Goal: Task Accomplishment & Management: Manage account settings

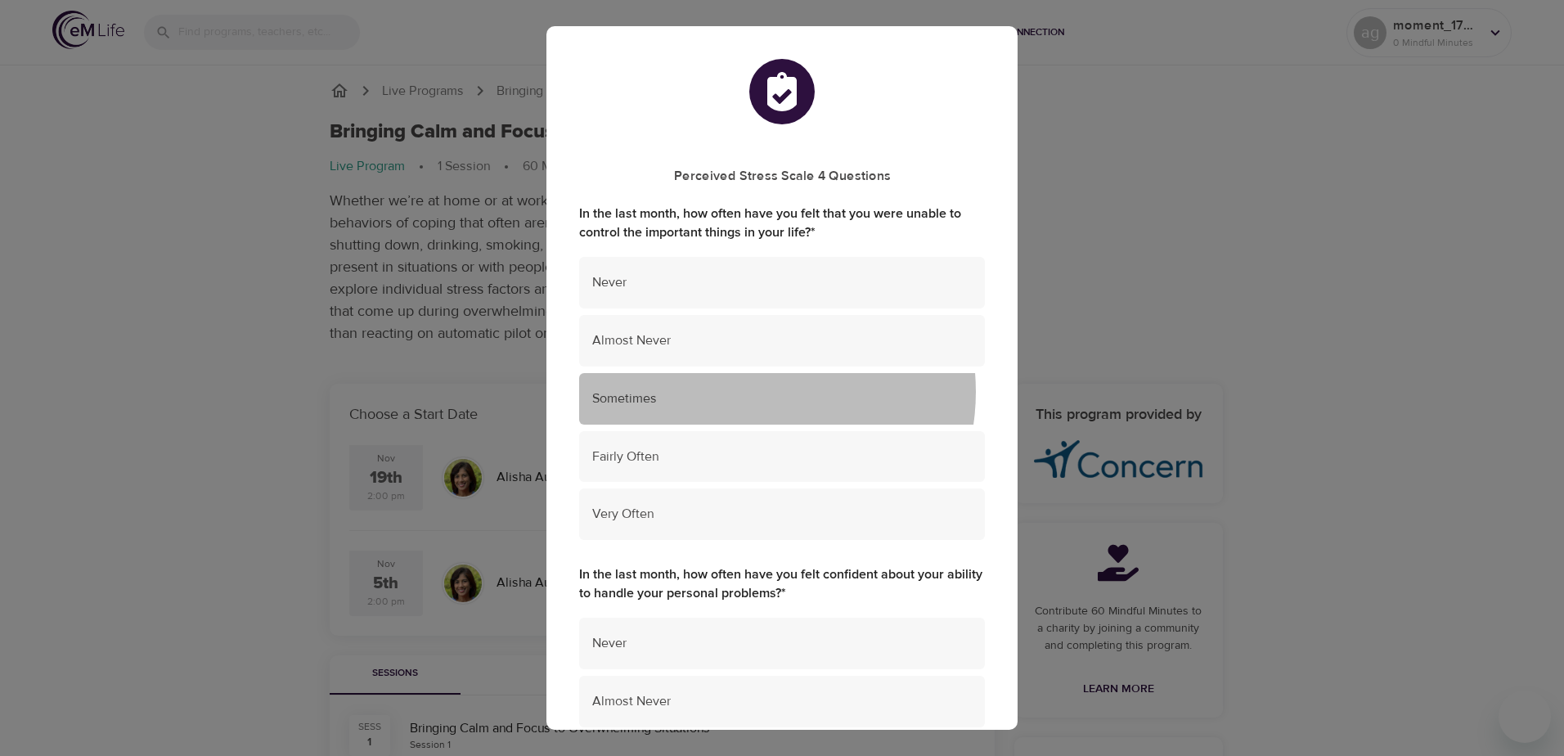
click at [752, 392] on span "Sometimes" at bounding box center [782, 398] width 380 height 19
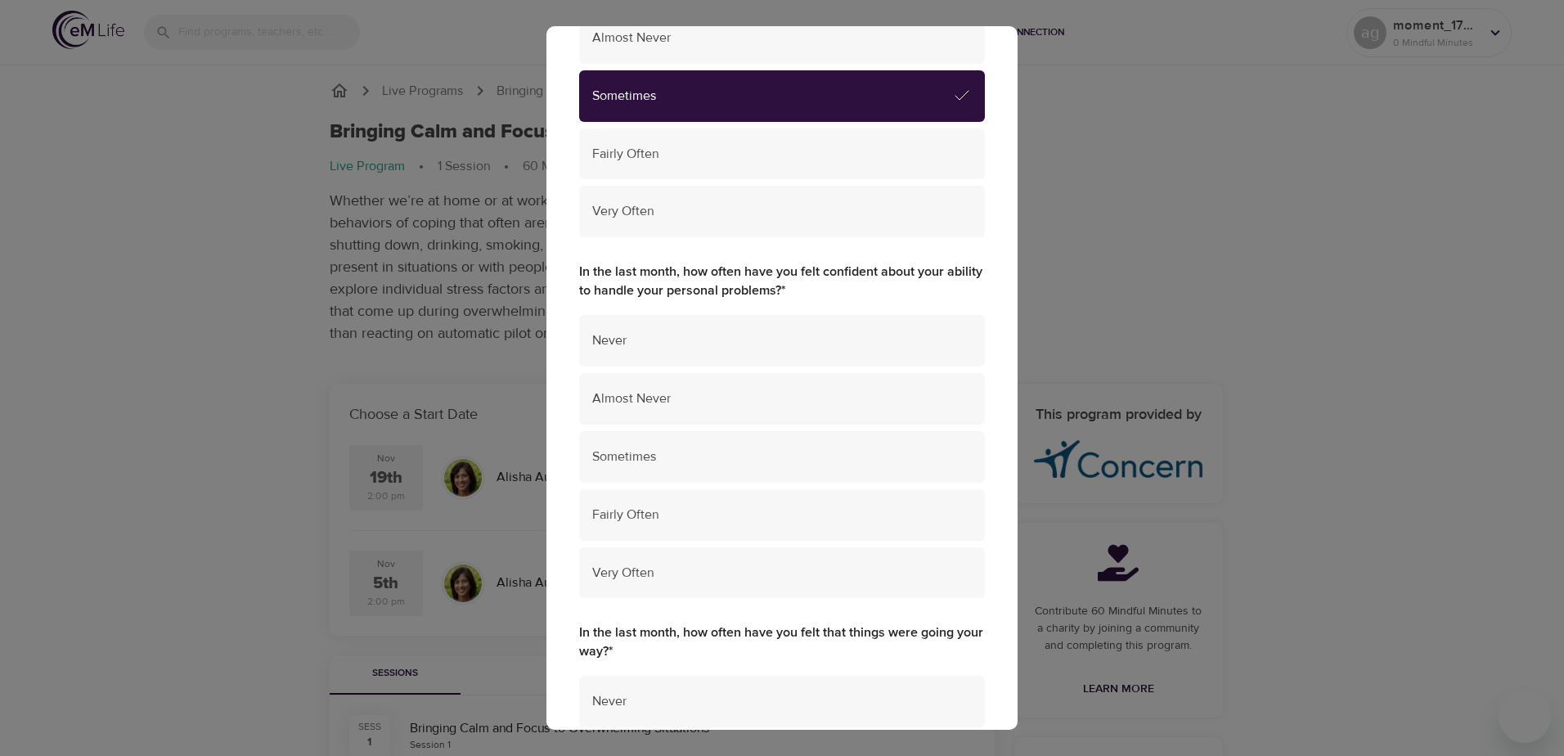
scroll to position [309, 0]
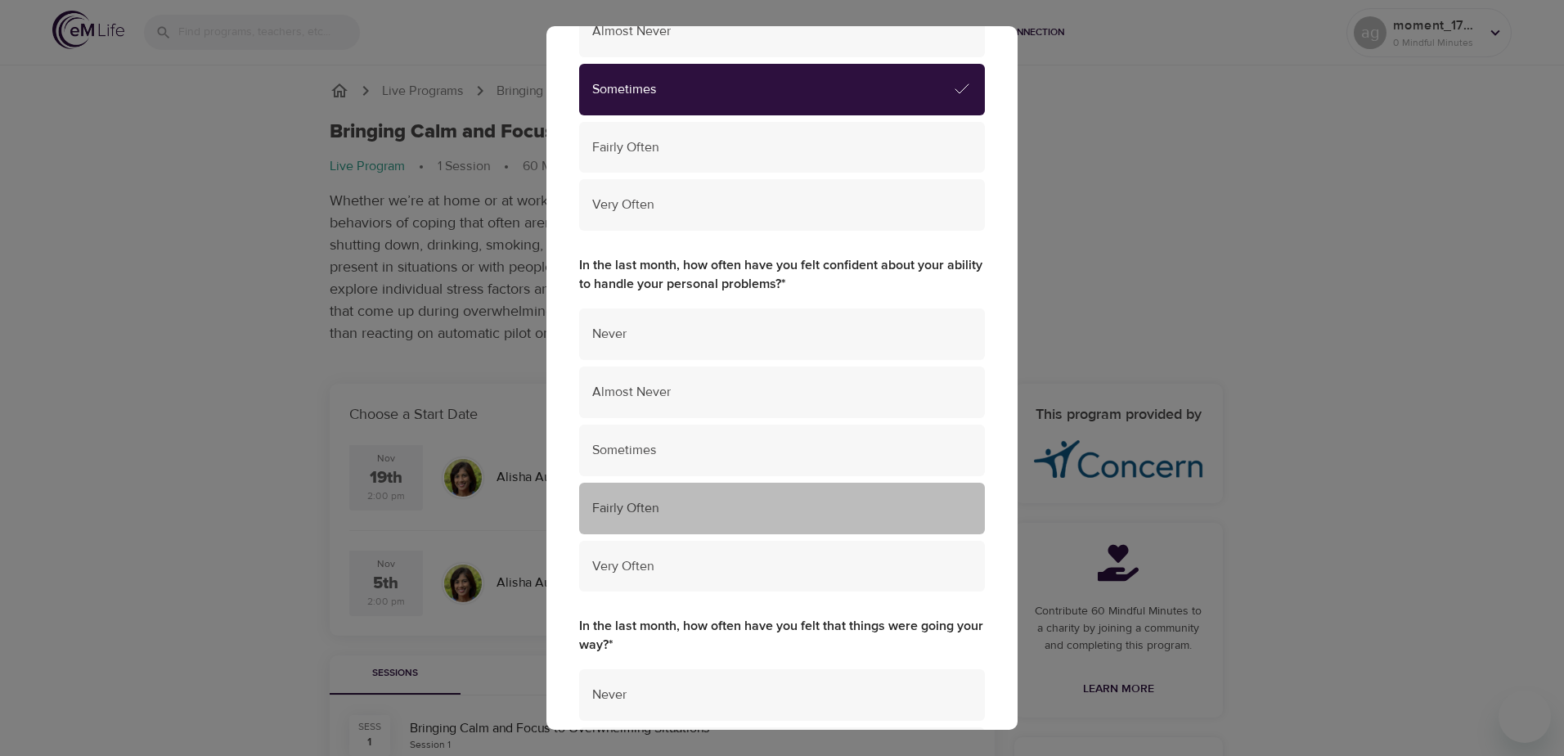
click at [803, 516] on span "Fairly Often" at bounding box center [782, 508] width 380 height 19
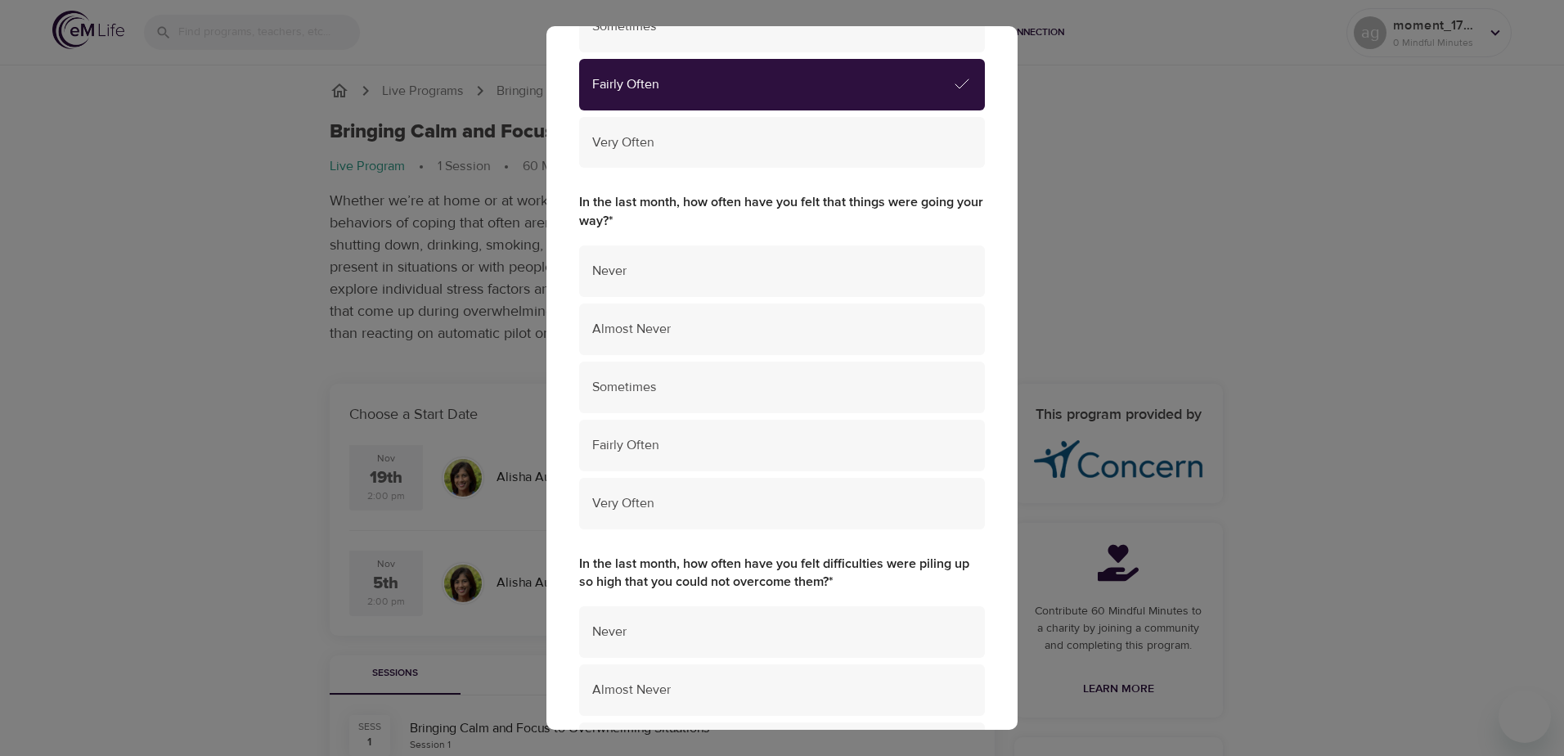
scroll to position [758, 0]
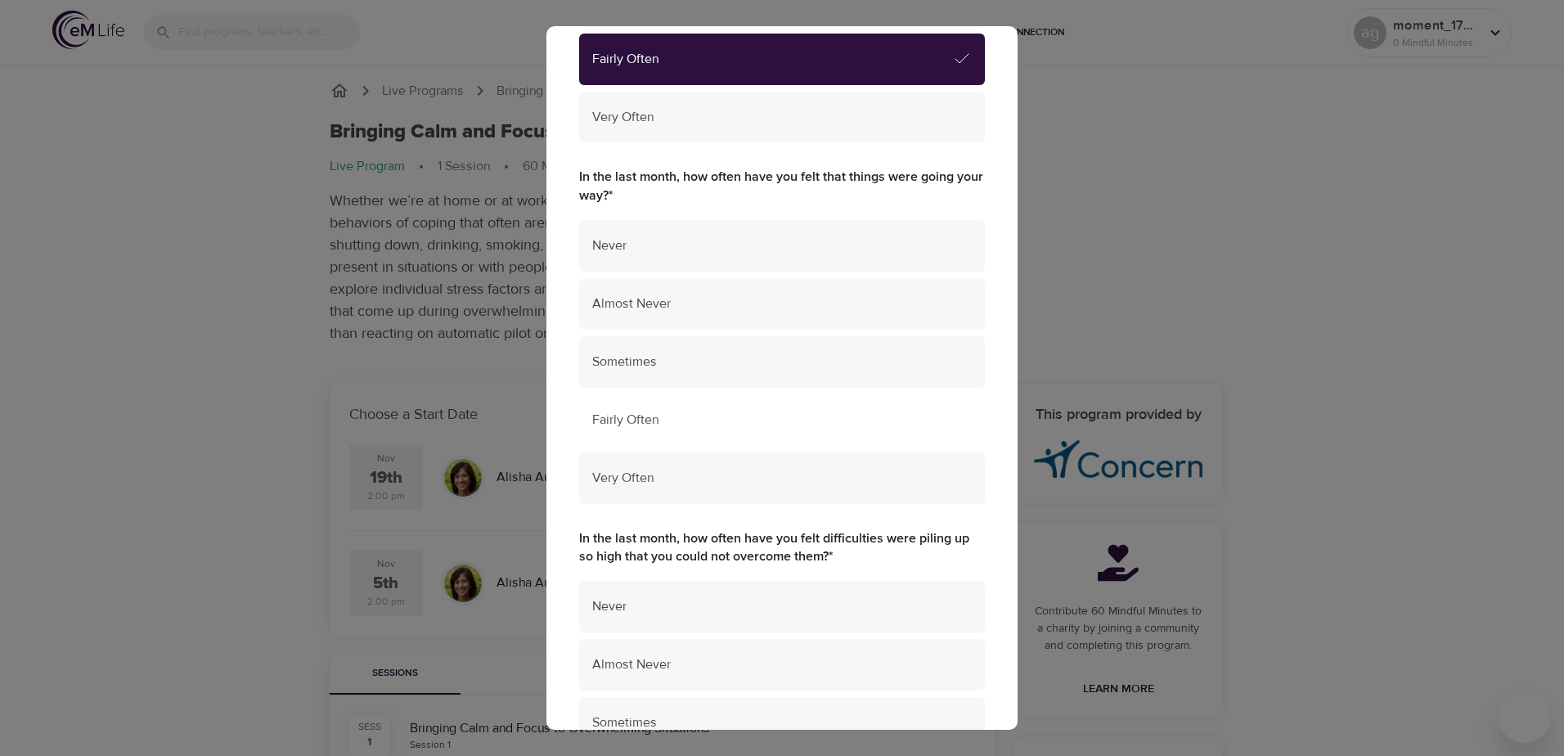
click at [829, 428] on span "Fairly Often" at bounding box center [782, 420] width 380 height 19
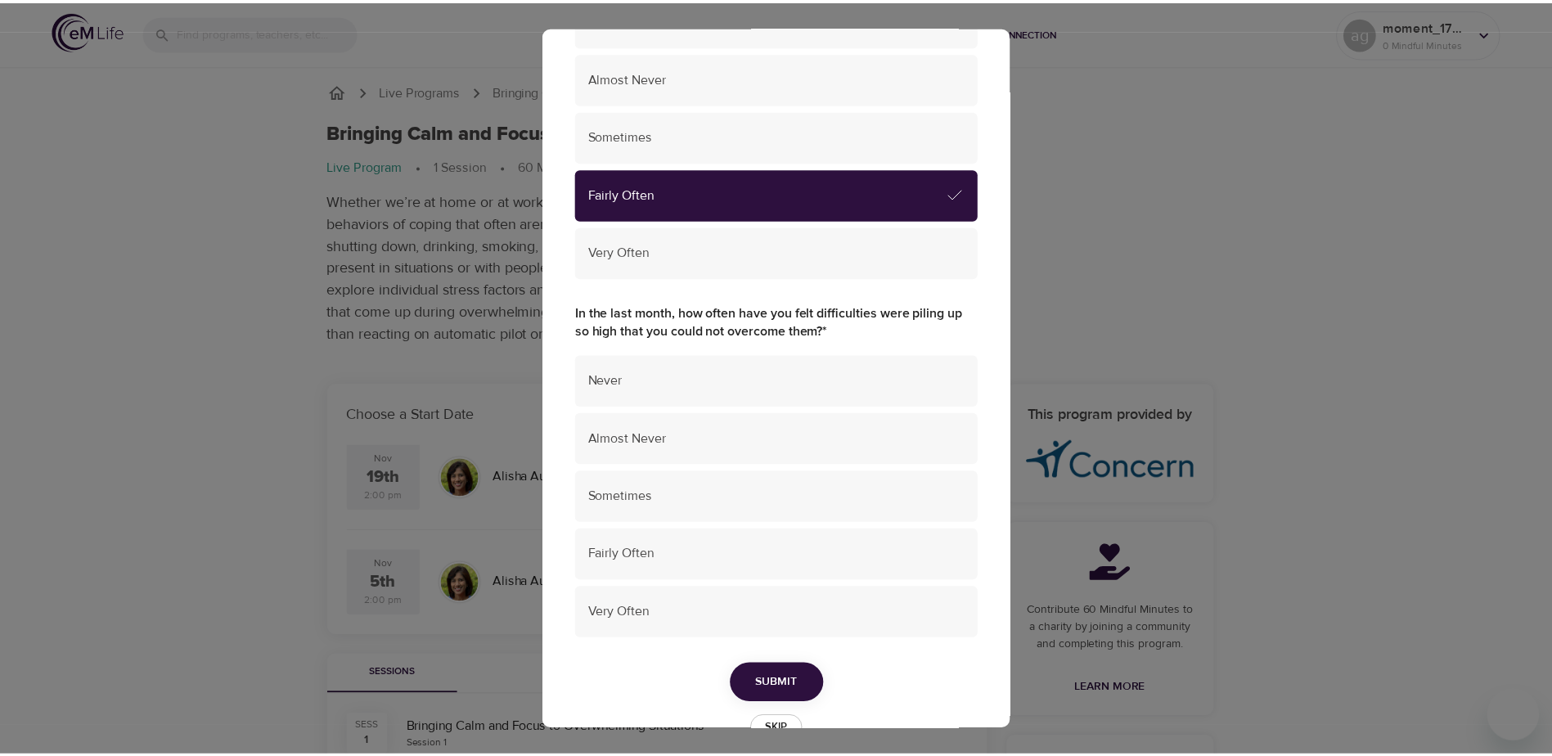
scroll to position [986, 0]
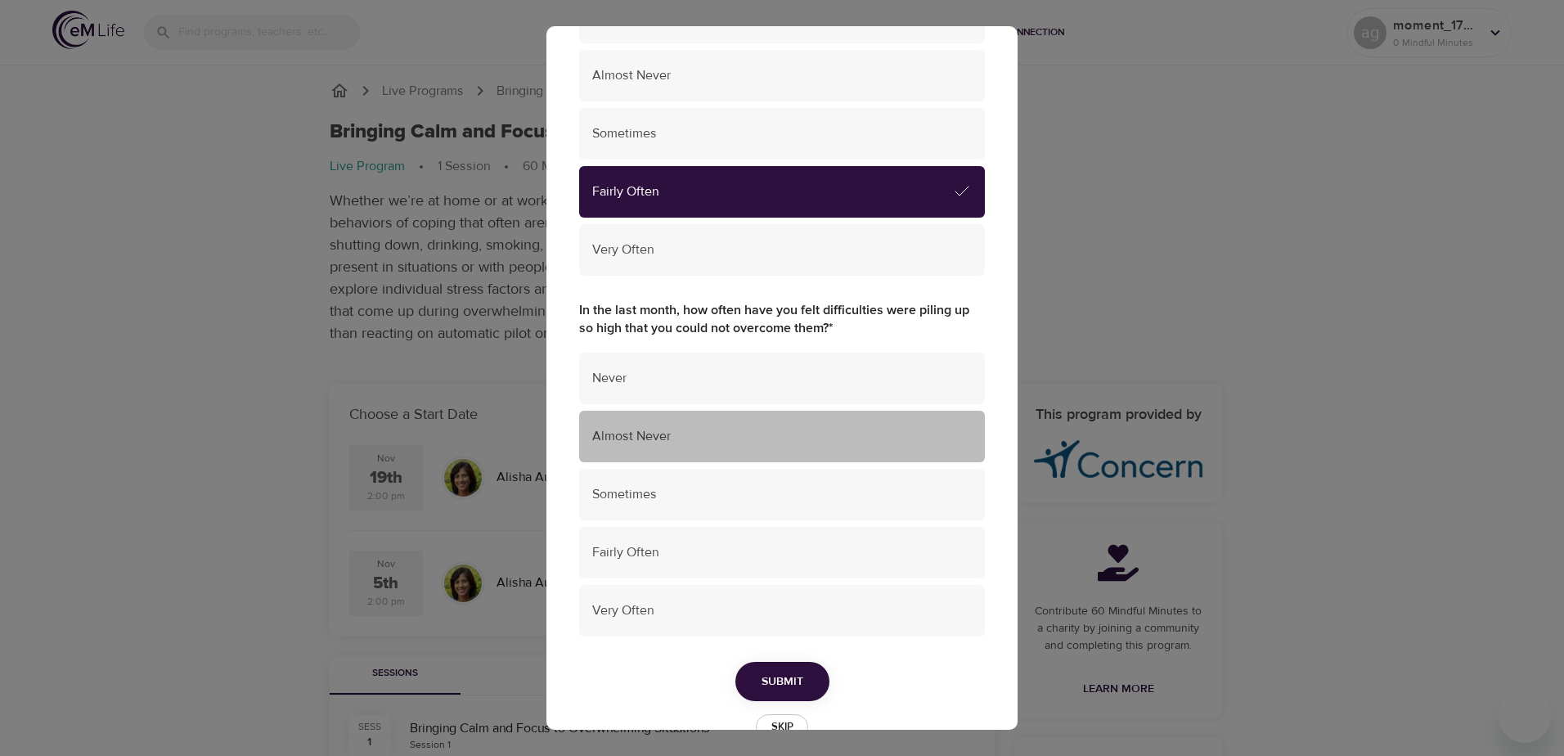
click at [828, 441] on span "Almost Never" at bounding box center [782, 436] width 380 height 19
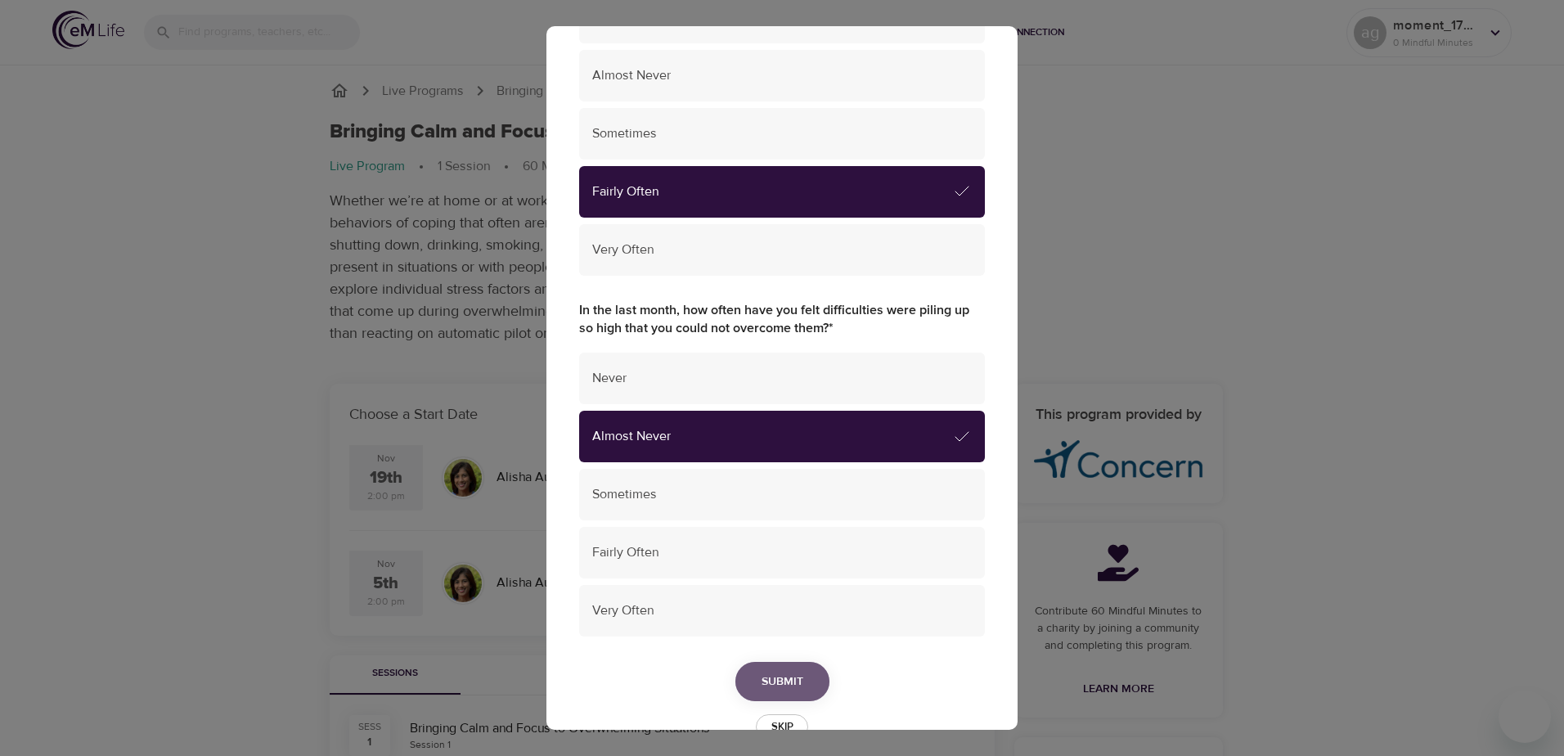
click at [793, 677] on span "Submit" at bounding box center [783, 682] width 42 height 20
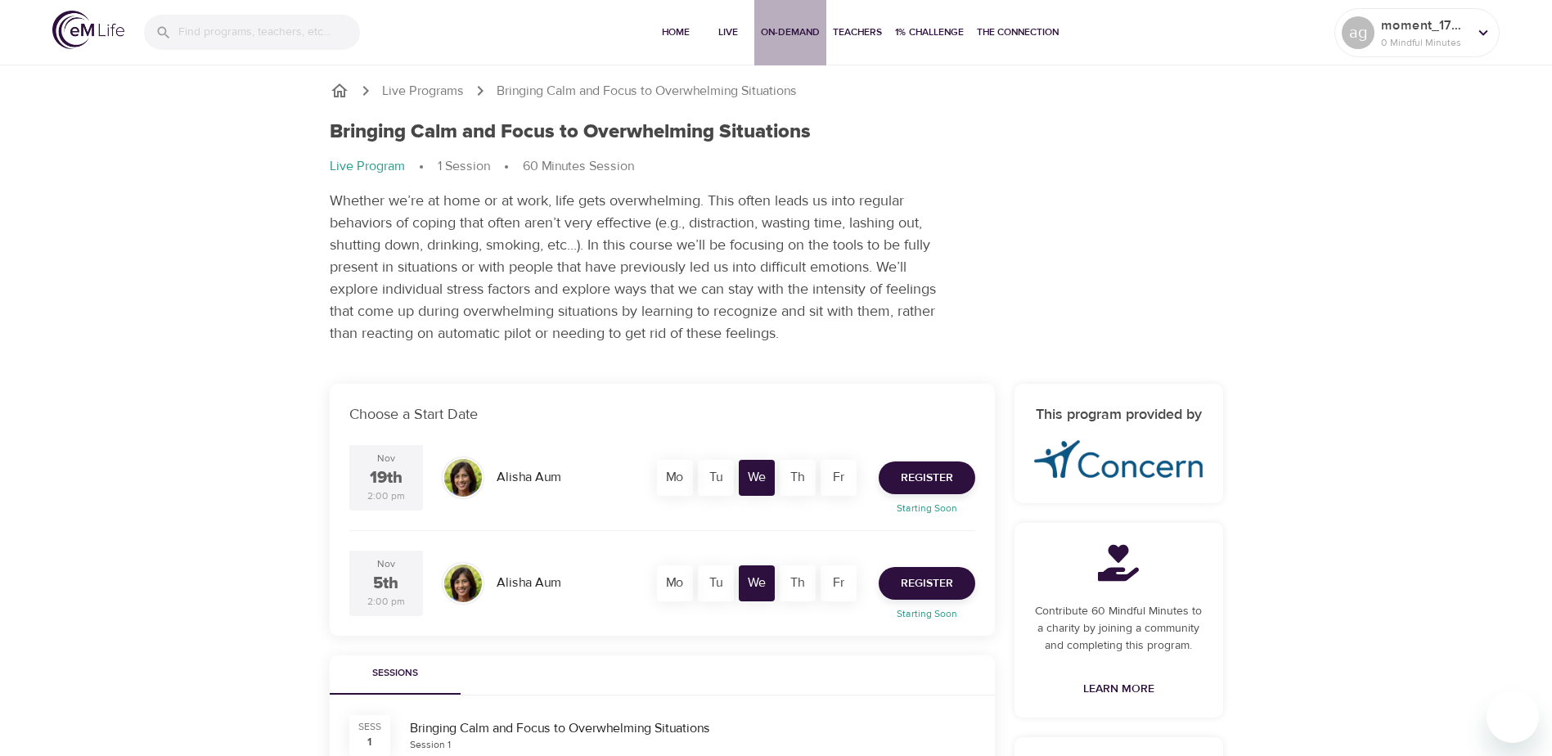
click at [775, 36] on span "On-Demand" at bounding box center [790, 32] width 59 height 17
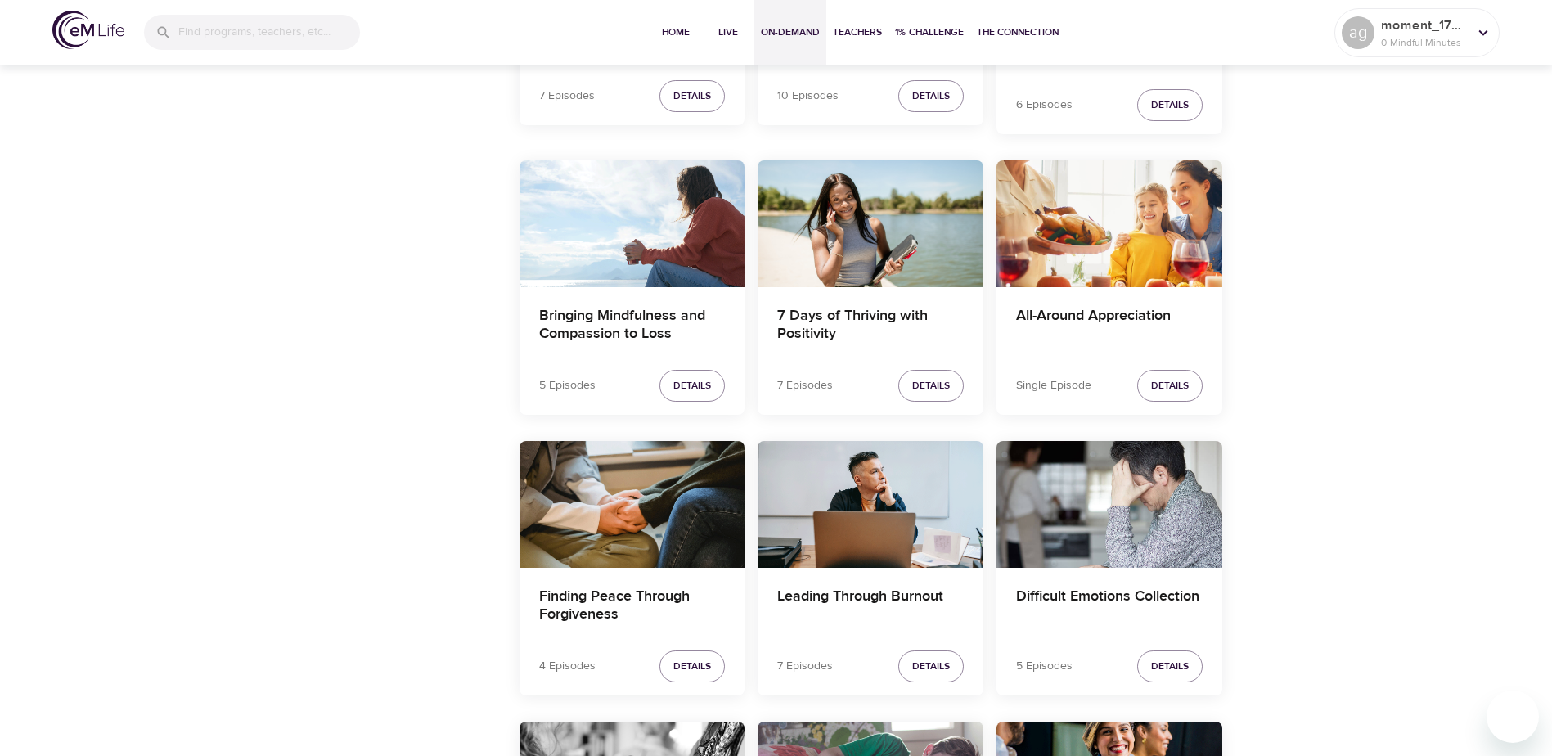
scroll to position [968, 0]
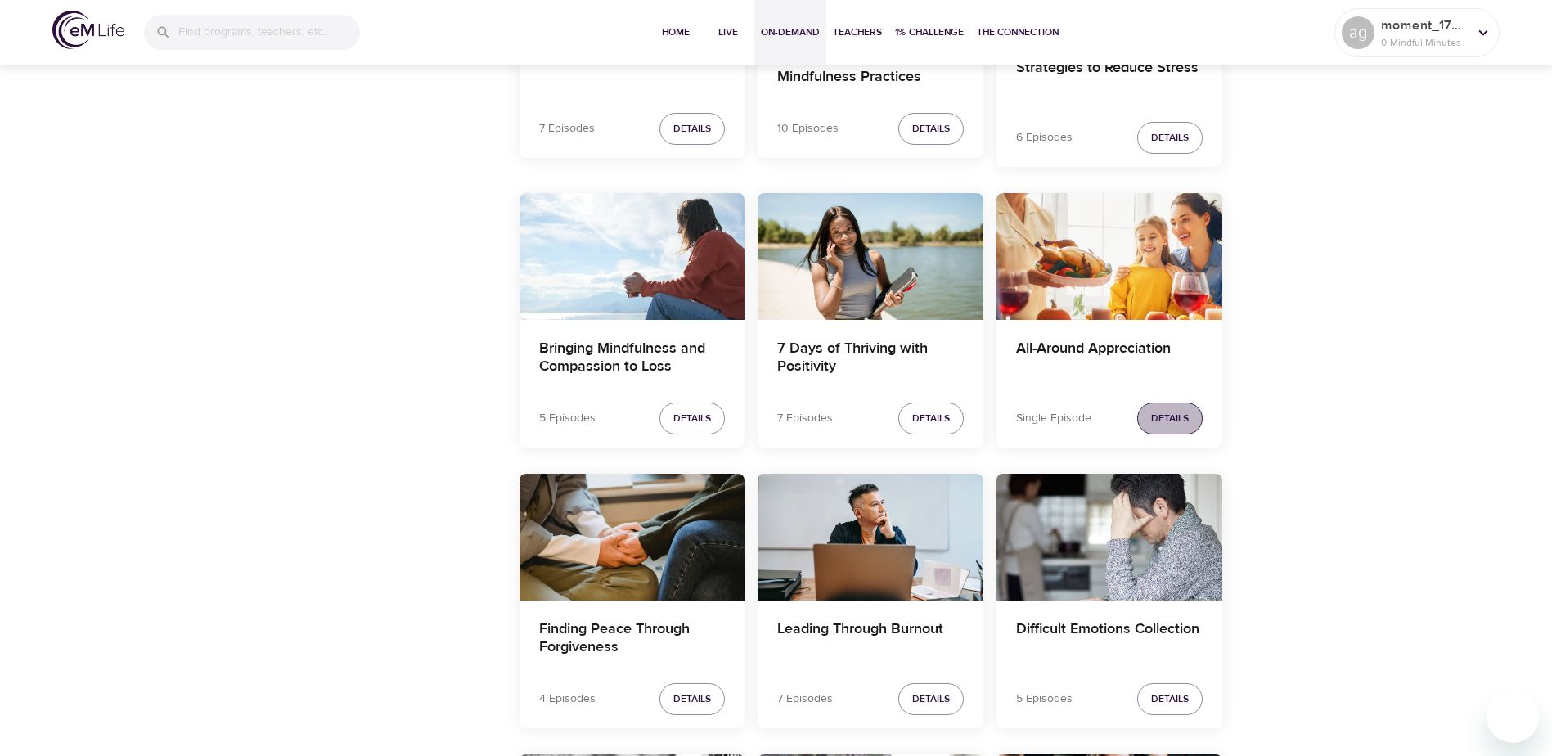
click at [1159, 416] on span "Details" at bounding box center [1170, 418] width 38 height 17
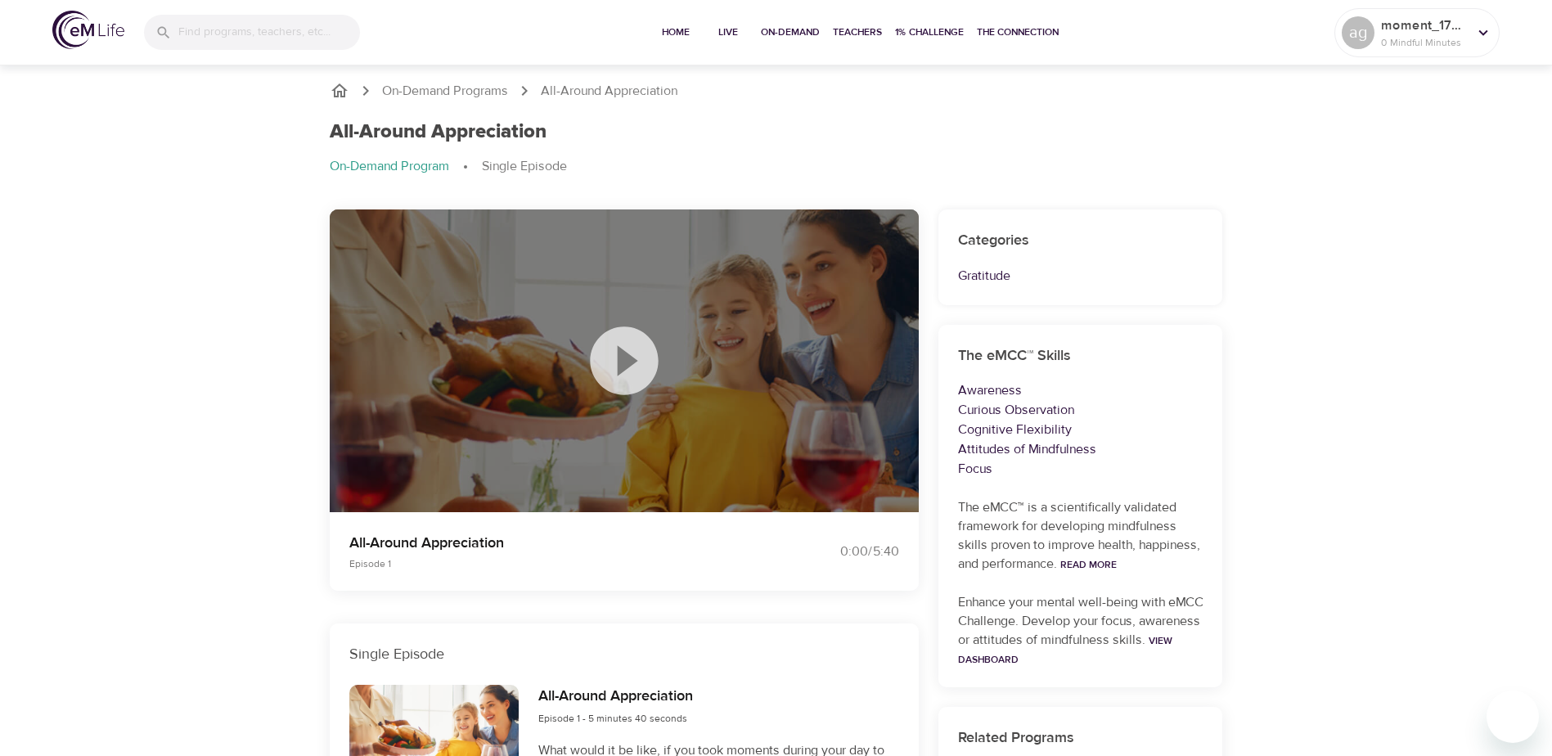
click at [615, 356] on icon at bounding box center [624, 360] width 68 height 68
click at [1444, 44] on p "0 Mindful Minutes" at bounding box center [1424, 42] width 87 height 15
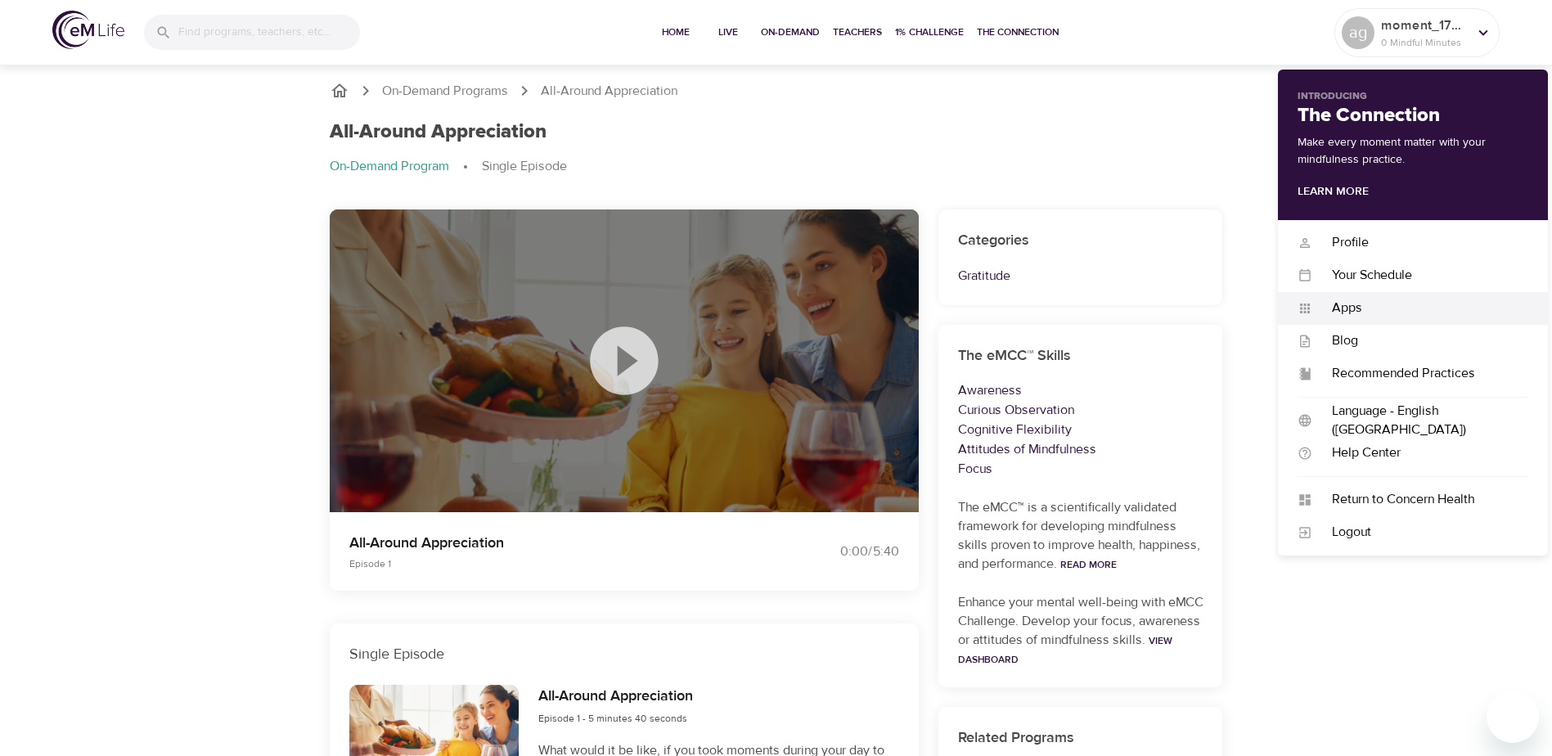
click at [1356, 306] on div "Apps" at bounding box center [1420, 308] width 216 height 19
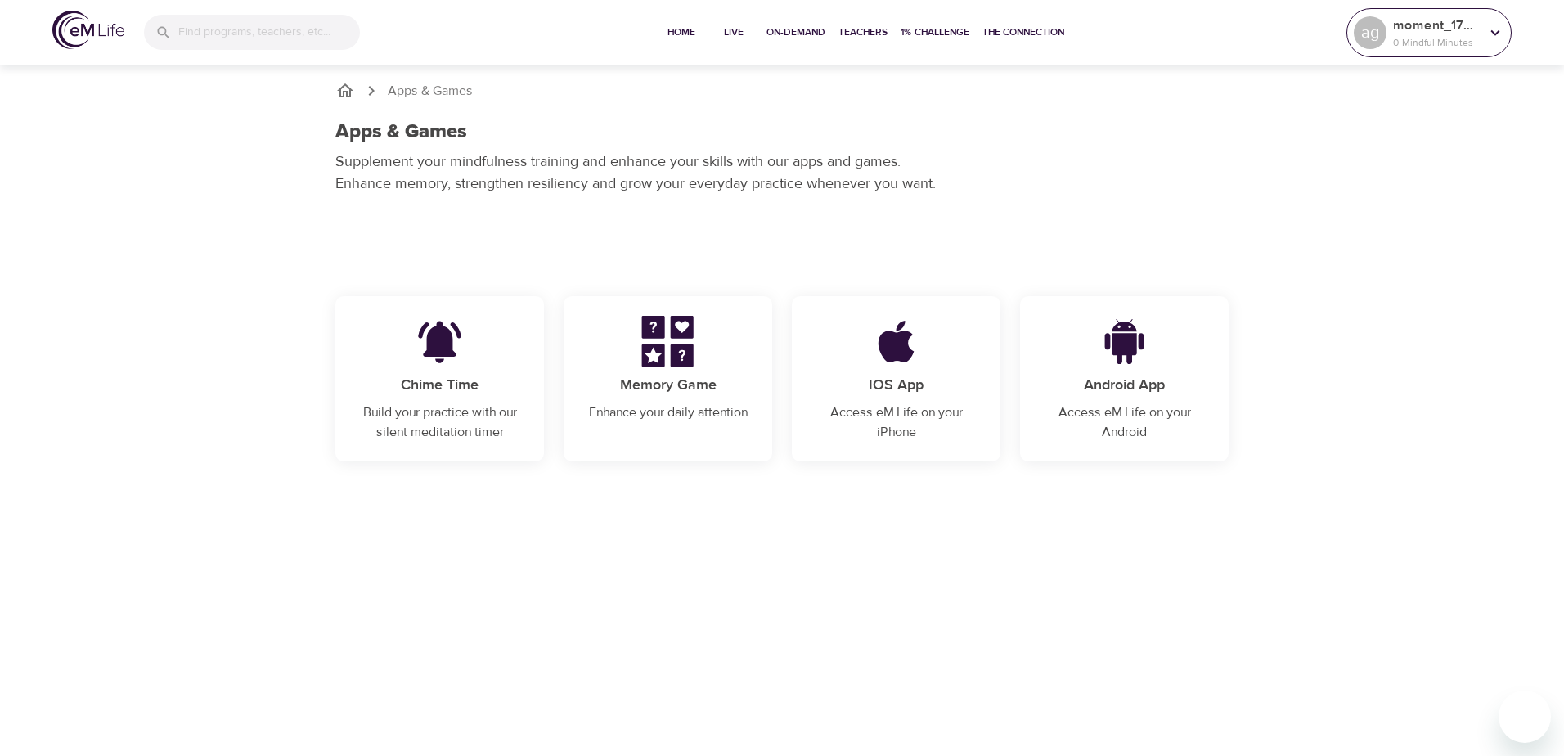
click at [1401, 20] on p "moment_1741733816" at bounding box center [1436, 26] width 87 height 20
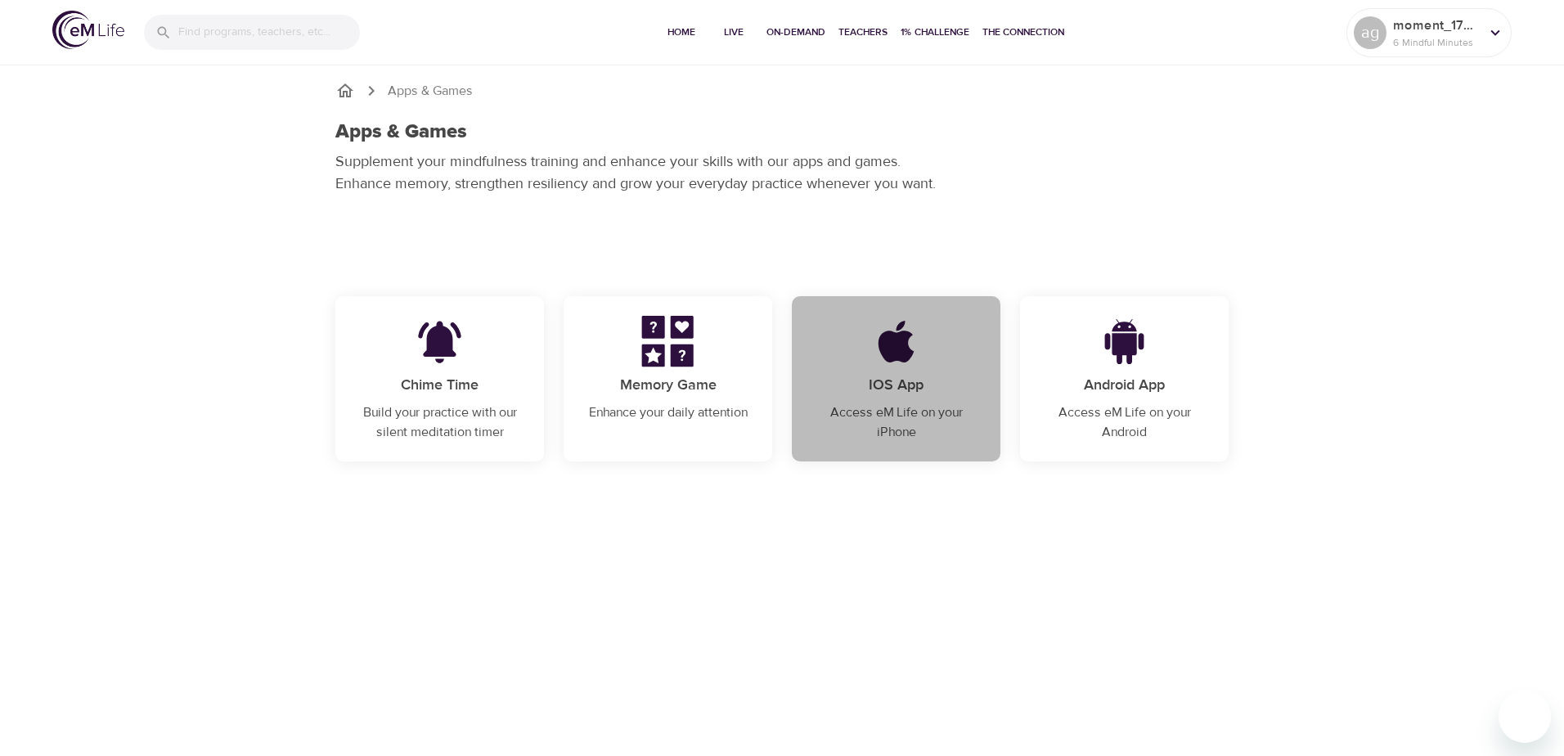
click at [901, 393] on p "IOS App" at bounding box center [895, 385] width 169 height 22
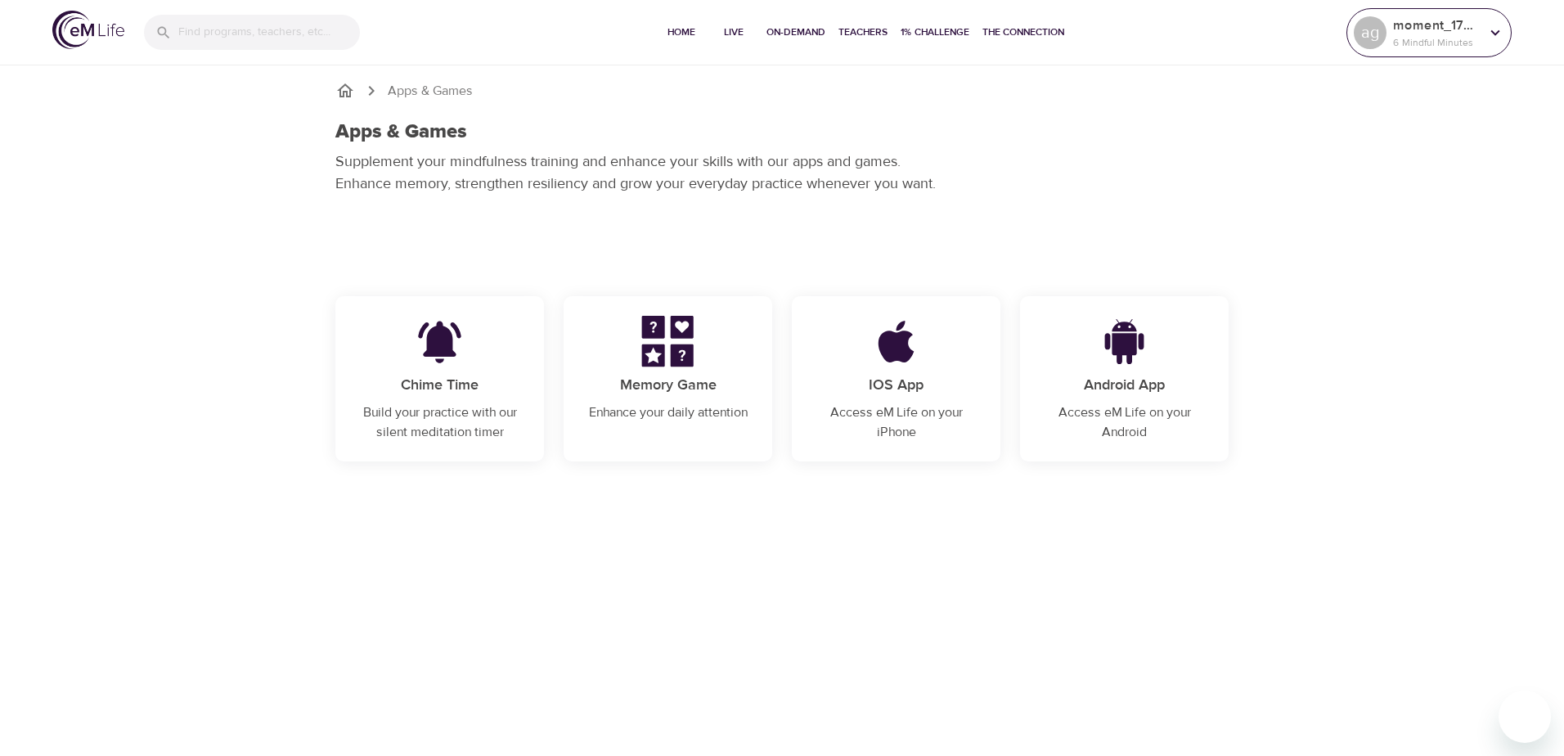
click at [1492, 30] on icon at bounding box center [1495, 32] width 9 height 6
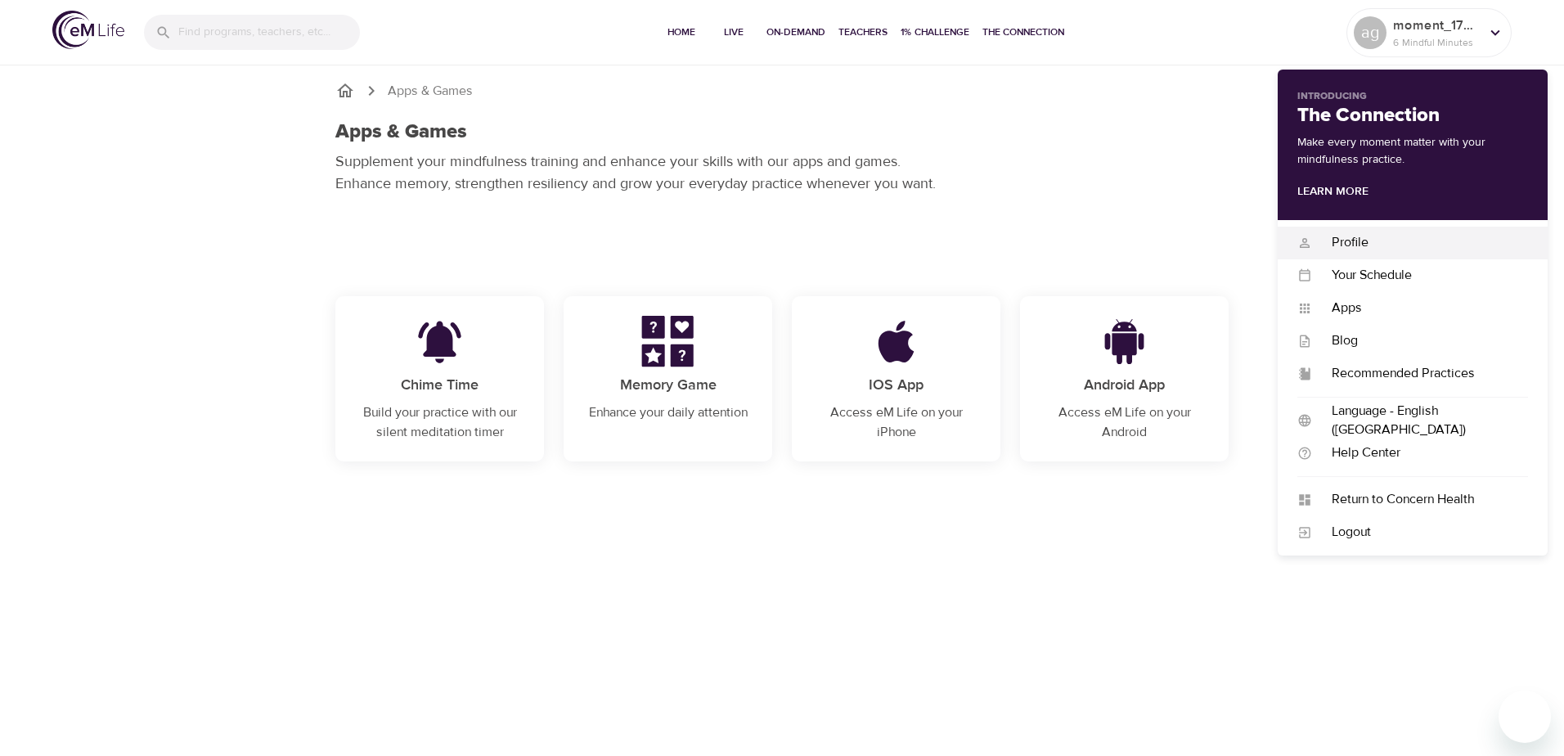
click at [1352, 236] on div "Profile" at bounding box center [1420, 242] width 216 height 19
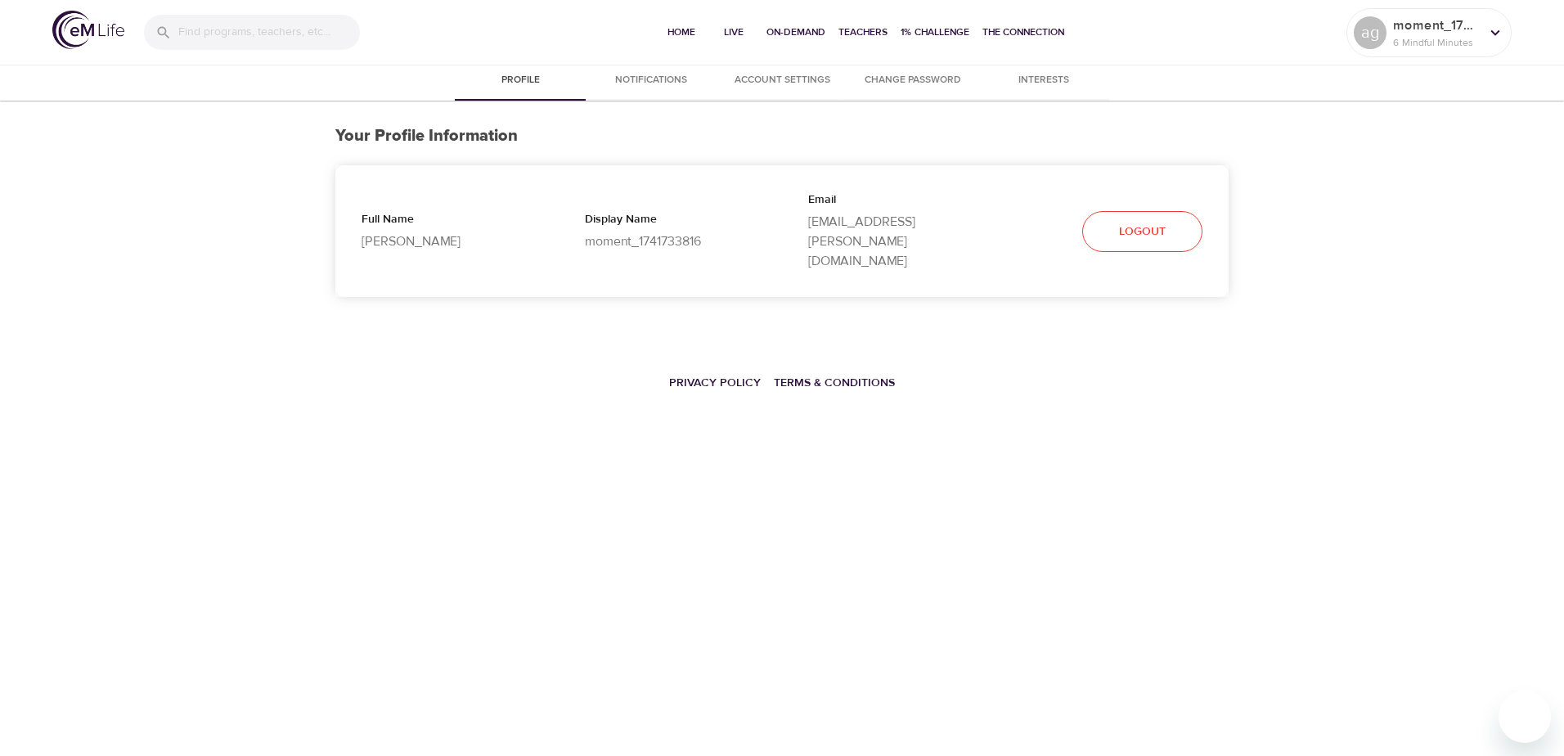
select select "10"
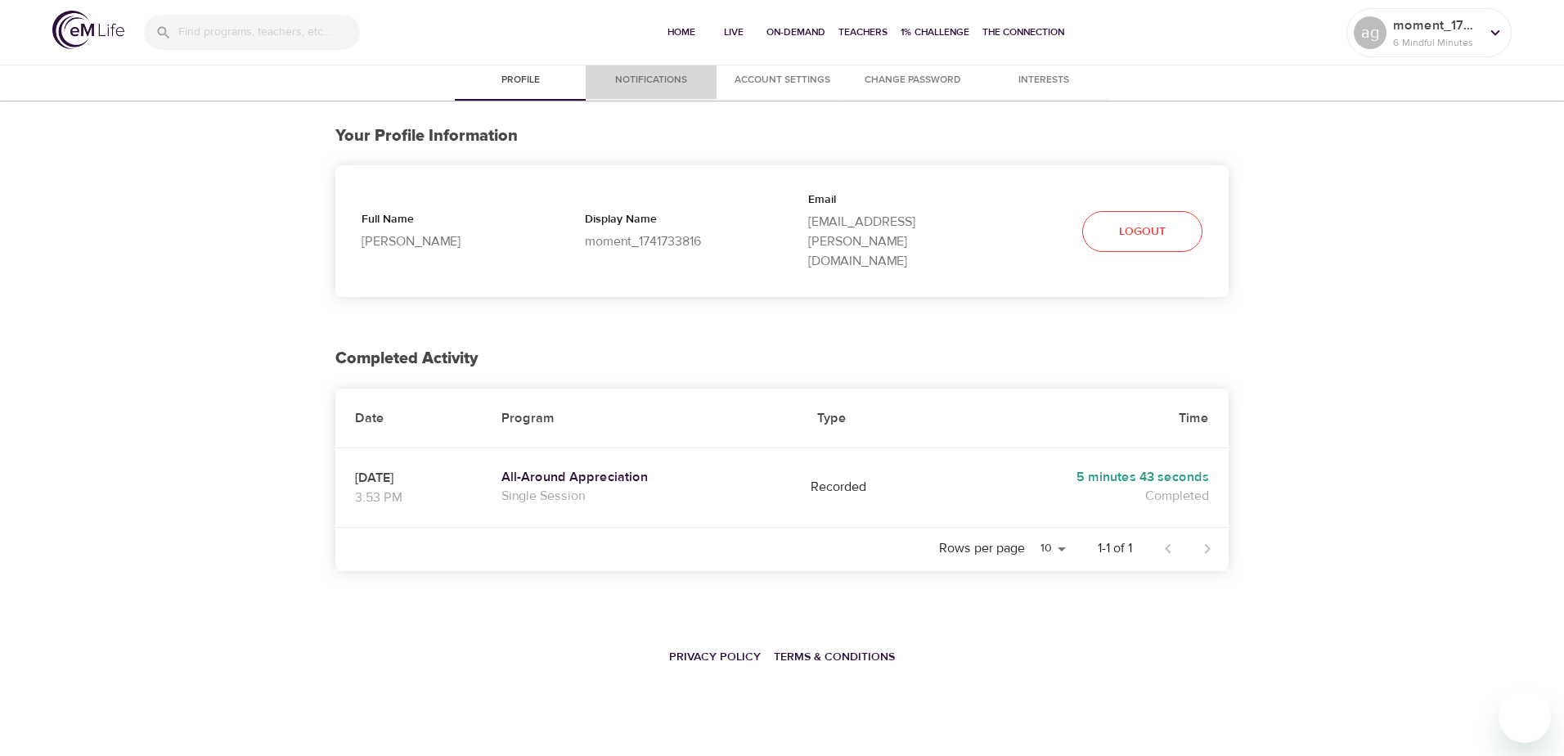
click at [649, 77] on span "Notifications" at bounding box center [650, 80] width 111 height 17
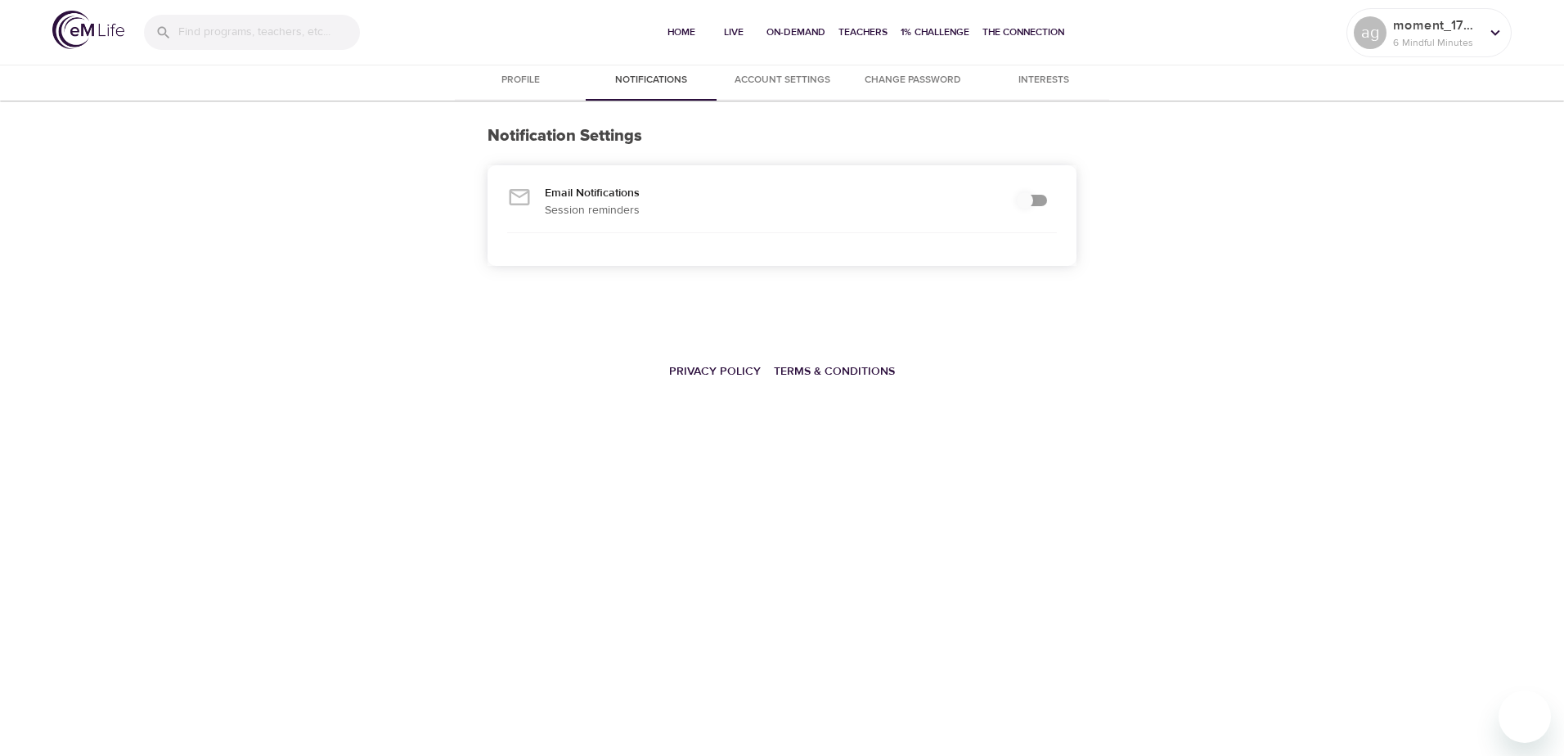
checkbox input "true"
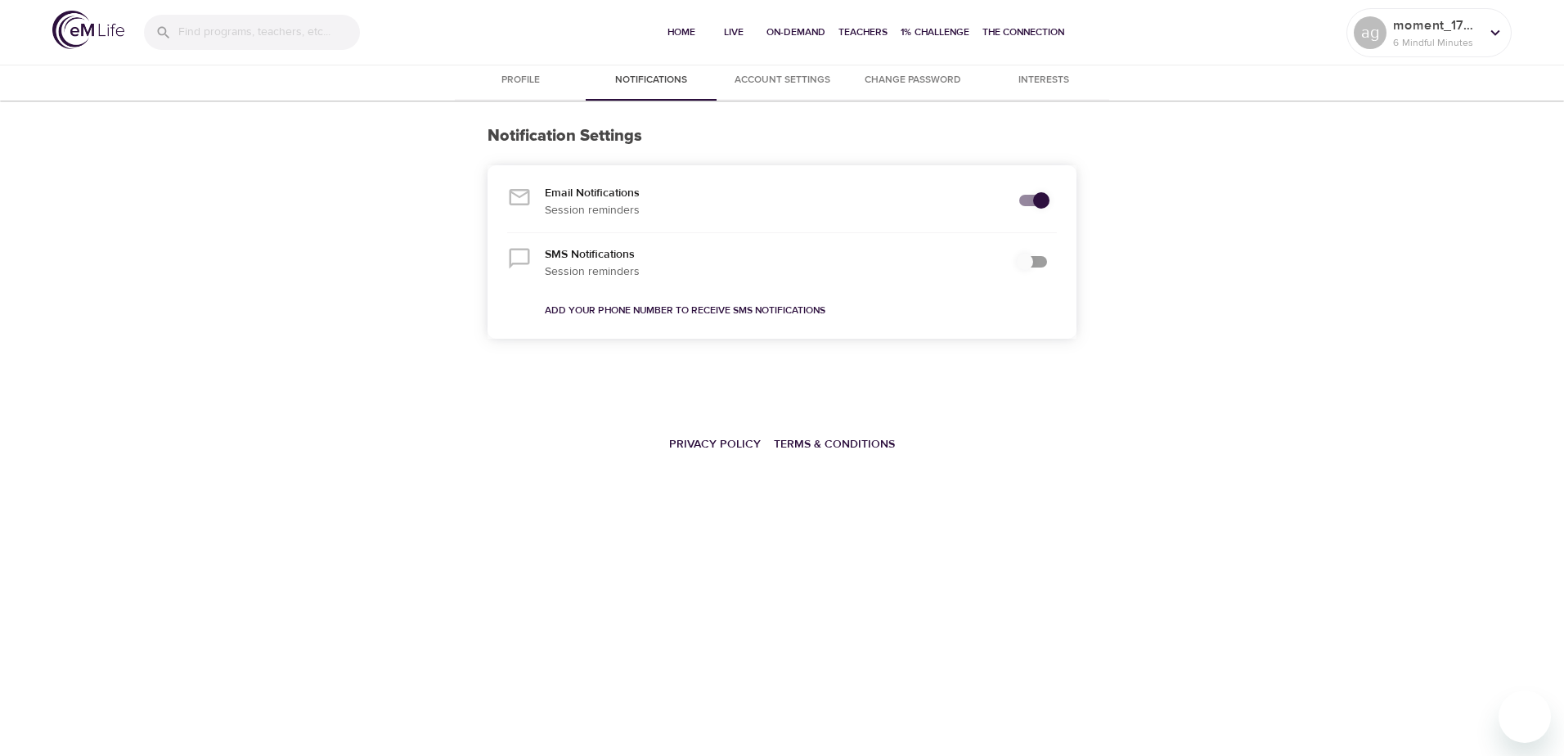
click at [1034, 263] on input "secondary checkbox" at bounding box center [1024, 261] width 93 height 31
checkbox input "false"
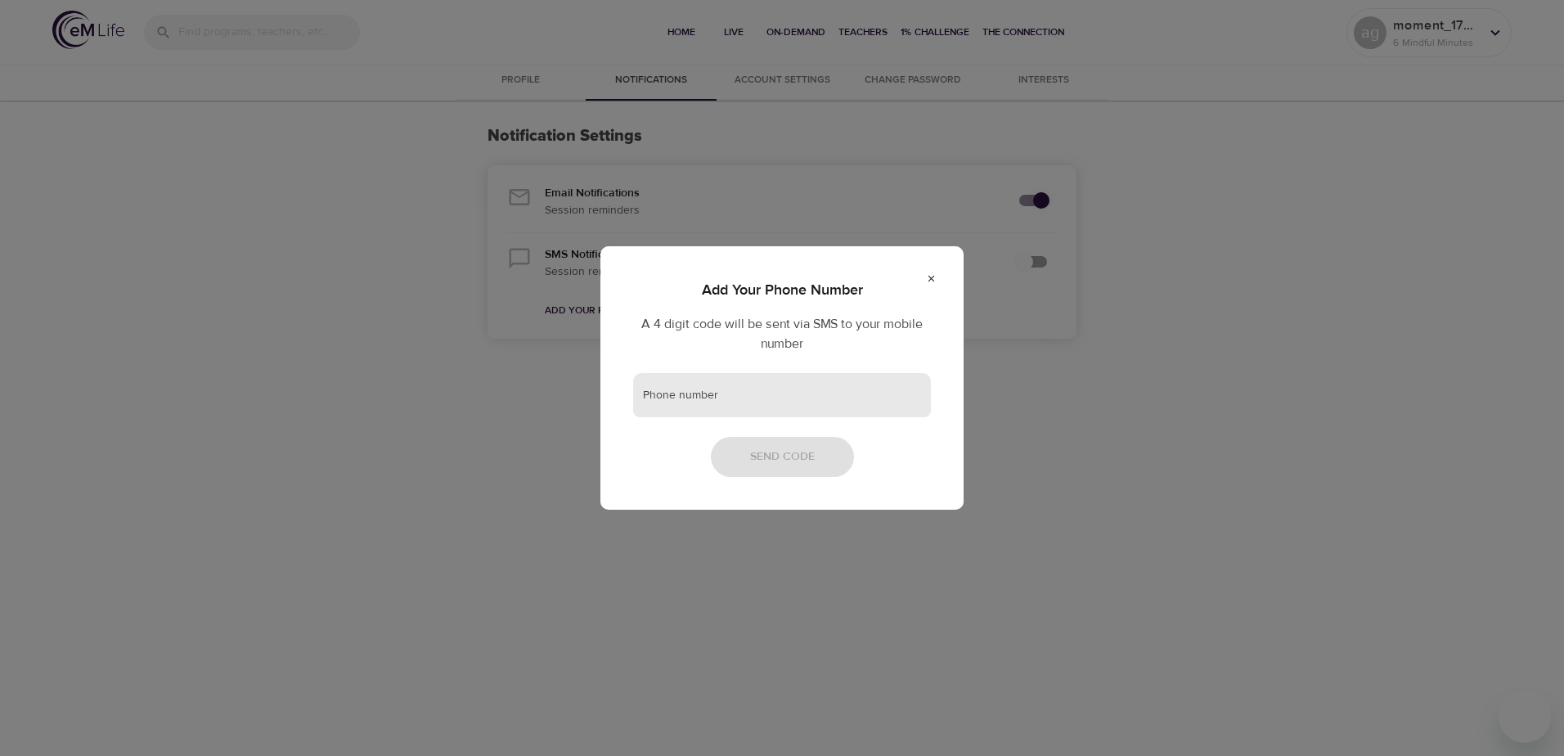
click at [671, 406] on input "text" at bounding box center [782, 395] width 298 height 44
type input "2812210721"
click at [775, 461] on span "Send Code" at bounding box center [782, 457] width 65 height 20
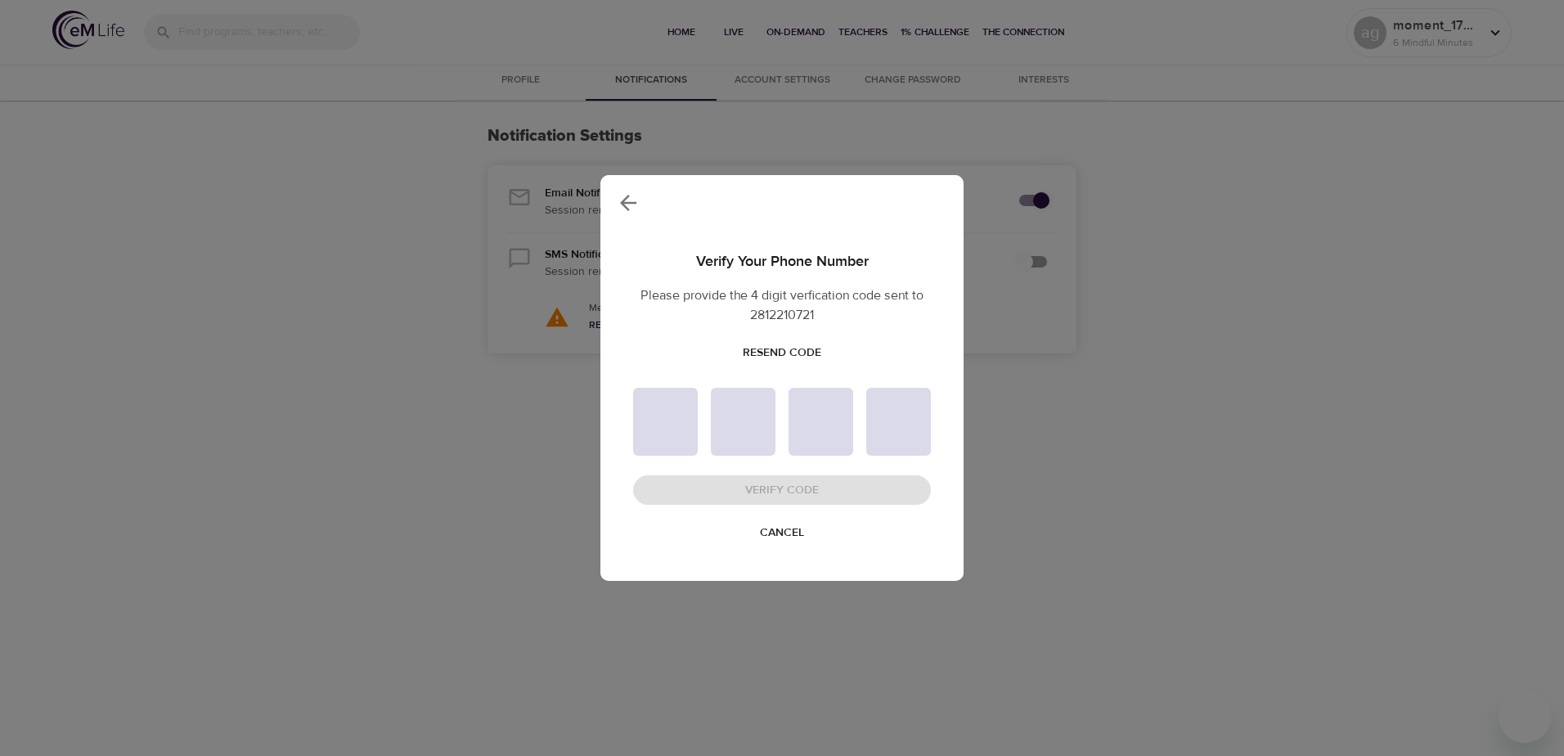
click at [715, 194] on div at bounding box center [781, 196] width 363 height 43
click at [625, 198] on icon "button" at bounding box center [628, 203] width 25 height 25
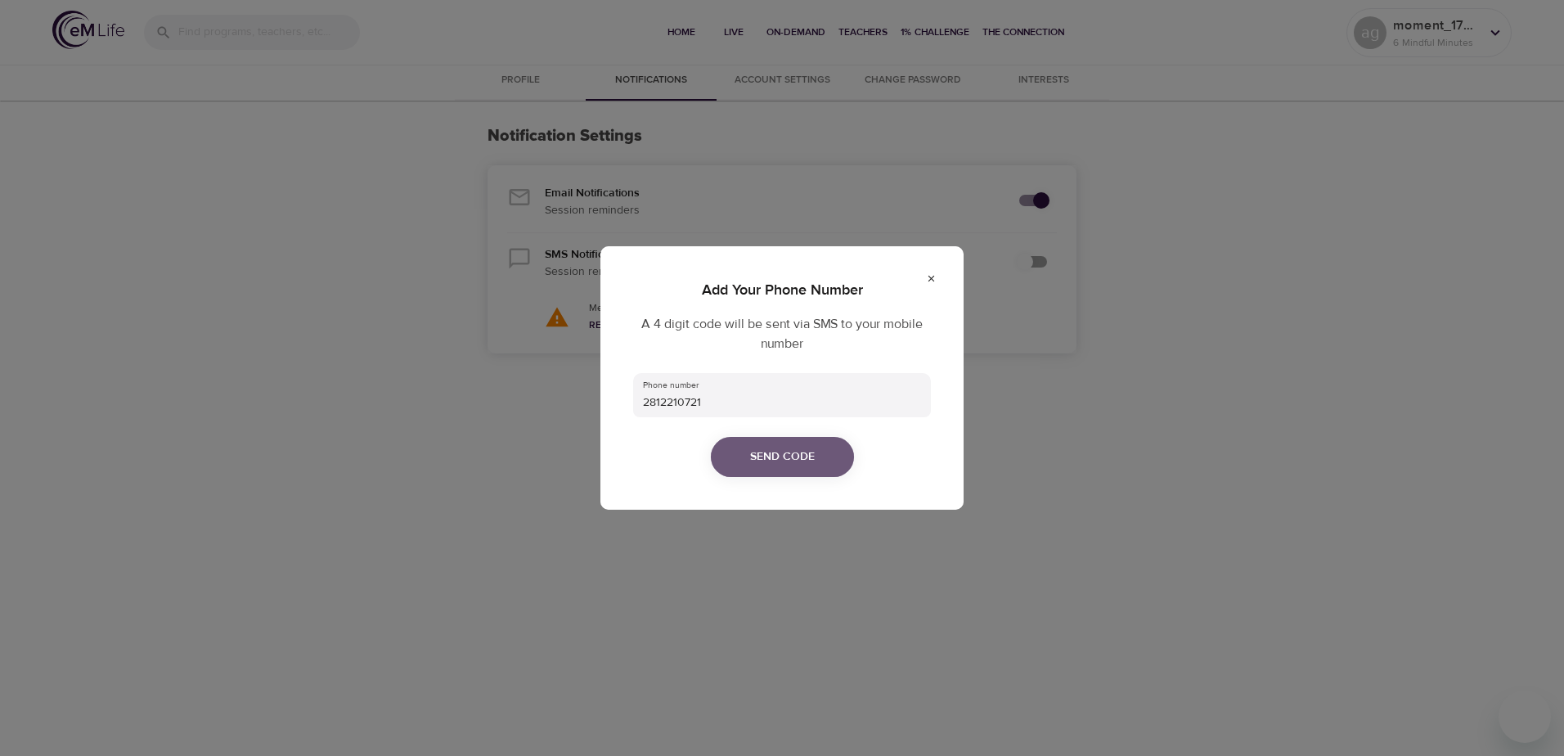
click at [759, 452] on span "Send Code" at bounding box center [782, 457] width 65 height 20
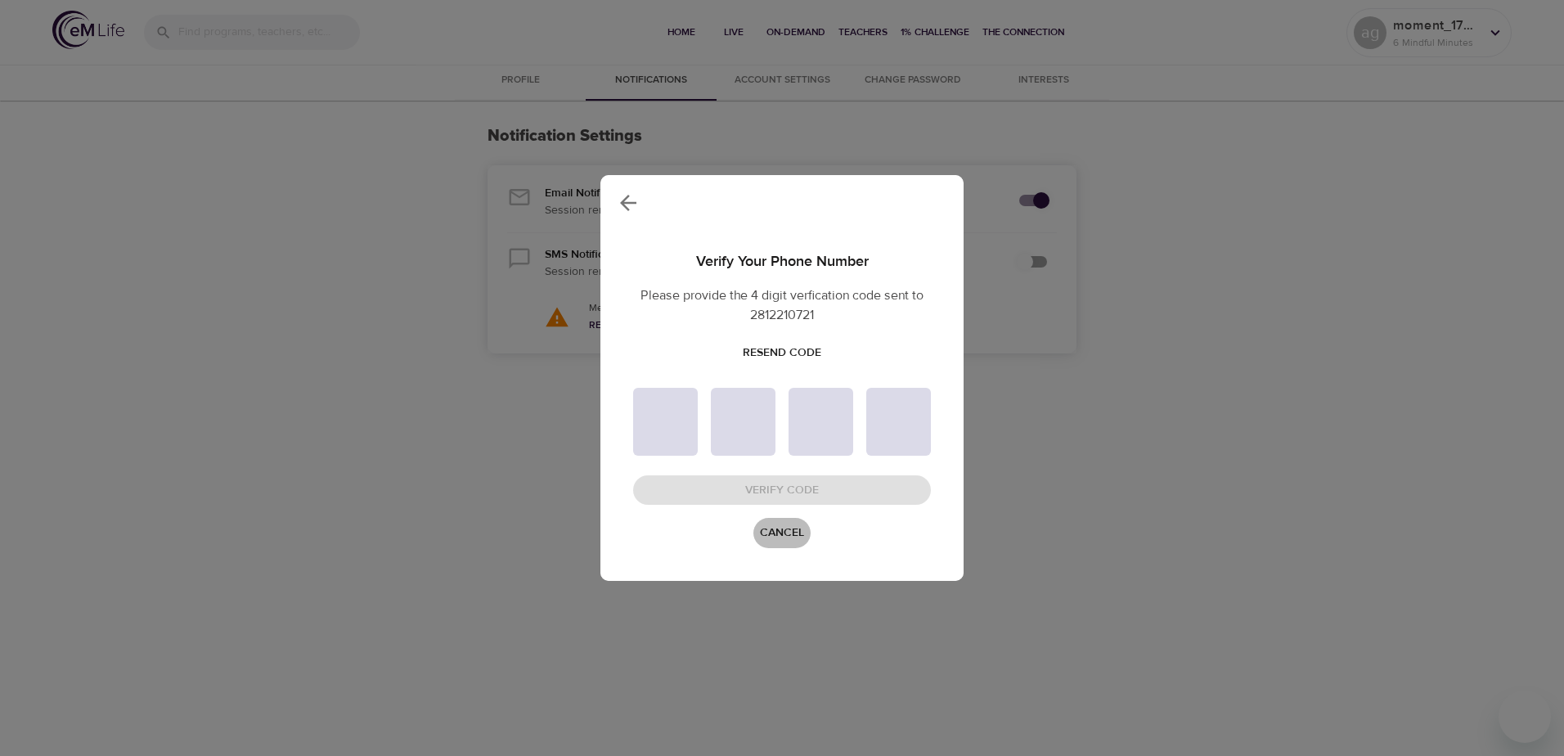
click at [782, 532] on span "Cancel" at bounding box center [782, 533] width 44 height 20
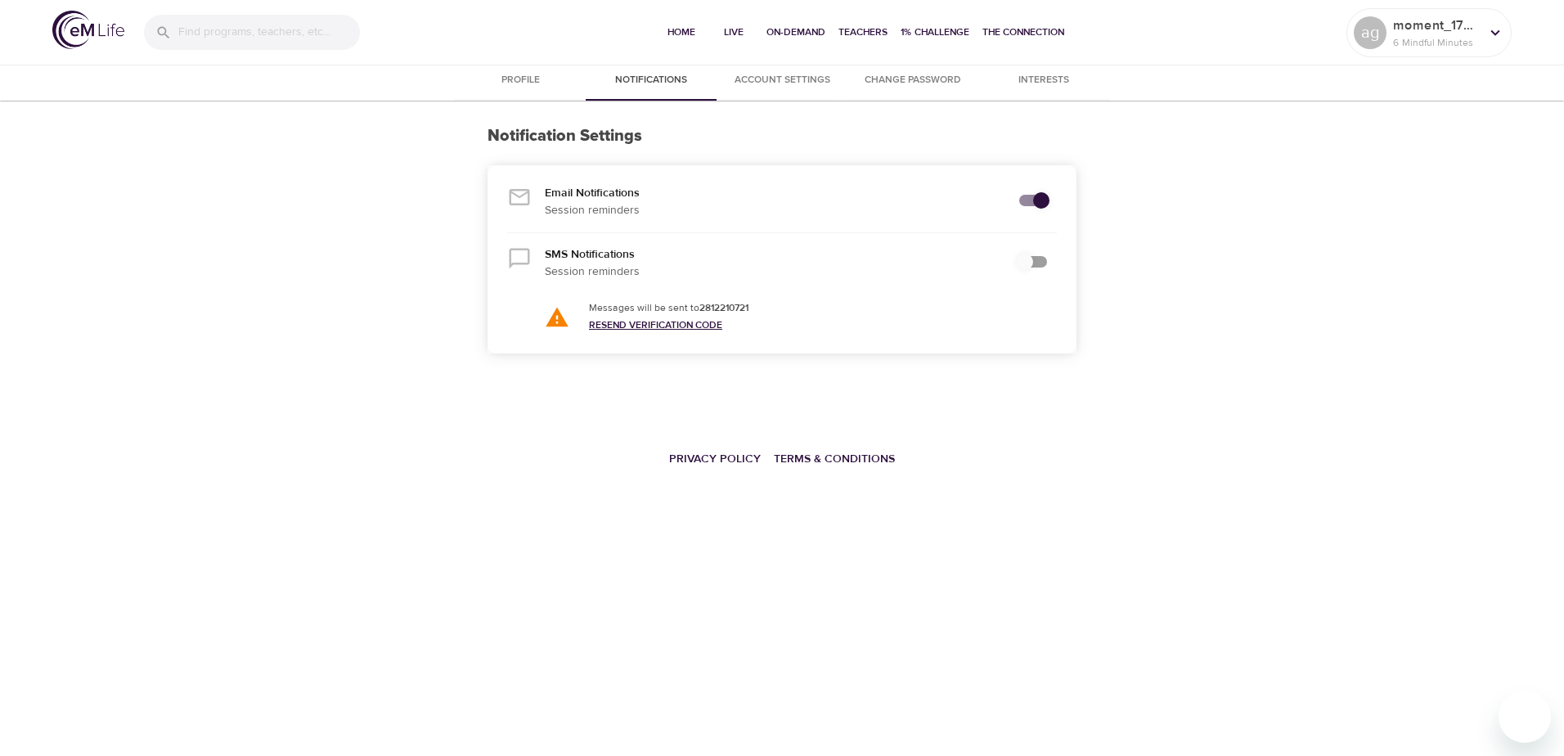
click at [654, 326] on link "Resend Verification Code" at bounding box center [655, 324] width 133 height 13
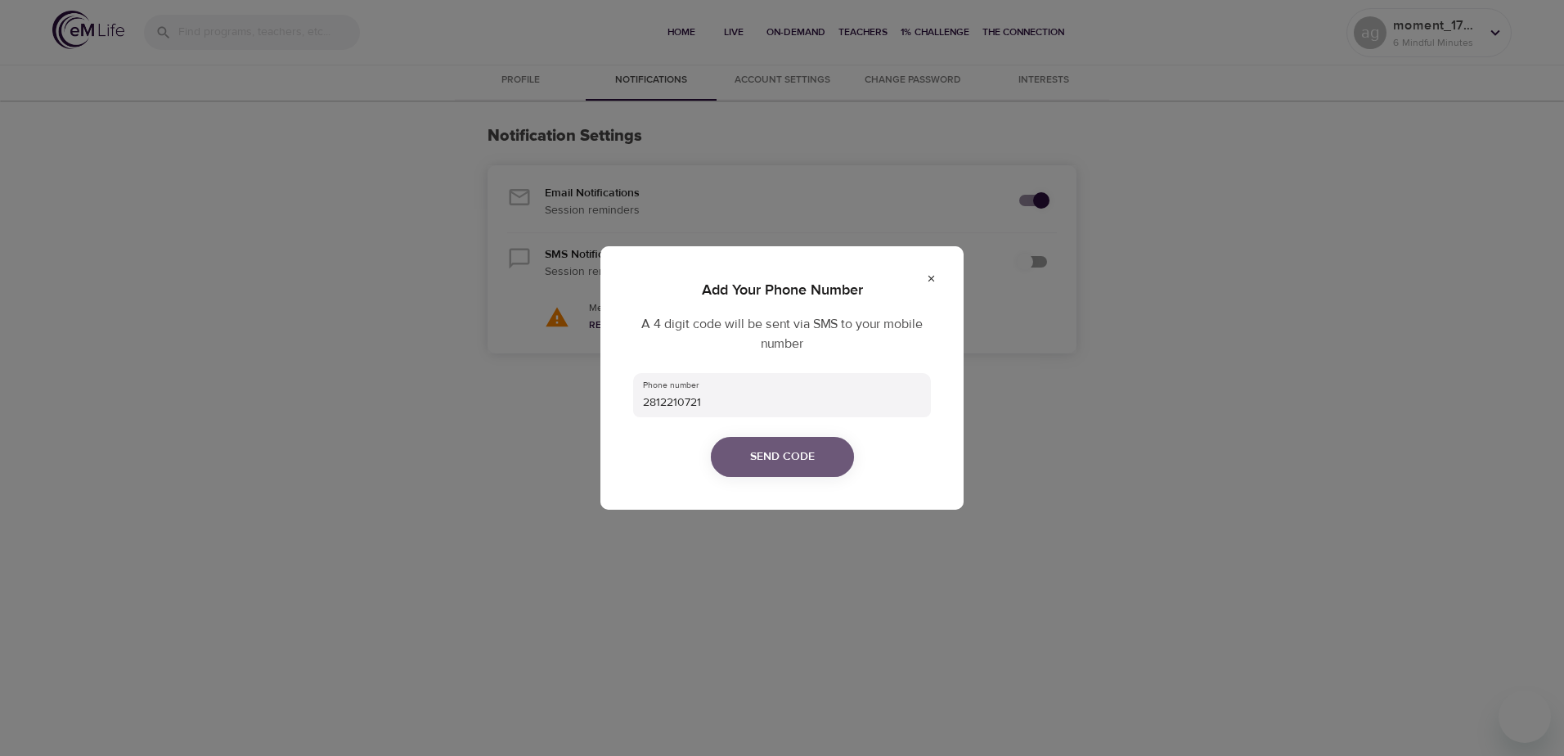
click at [774, 465] on span "Send Code" at bounding box center [782, 457] width 65 height 20
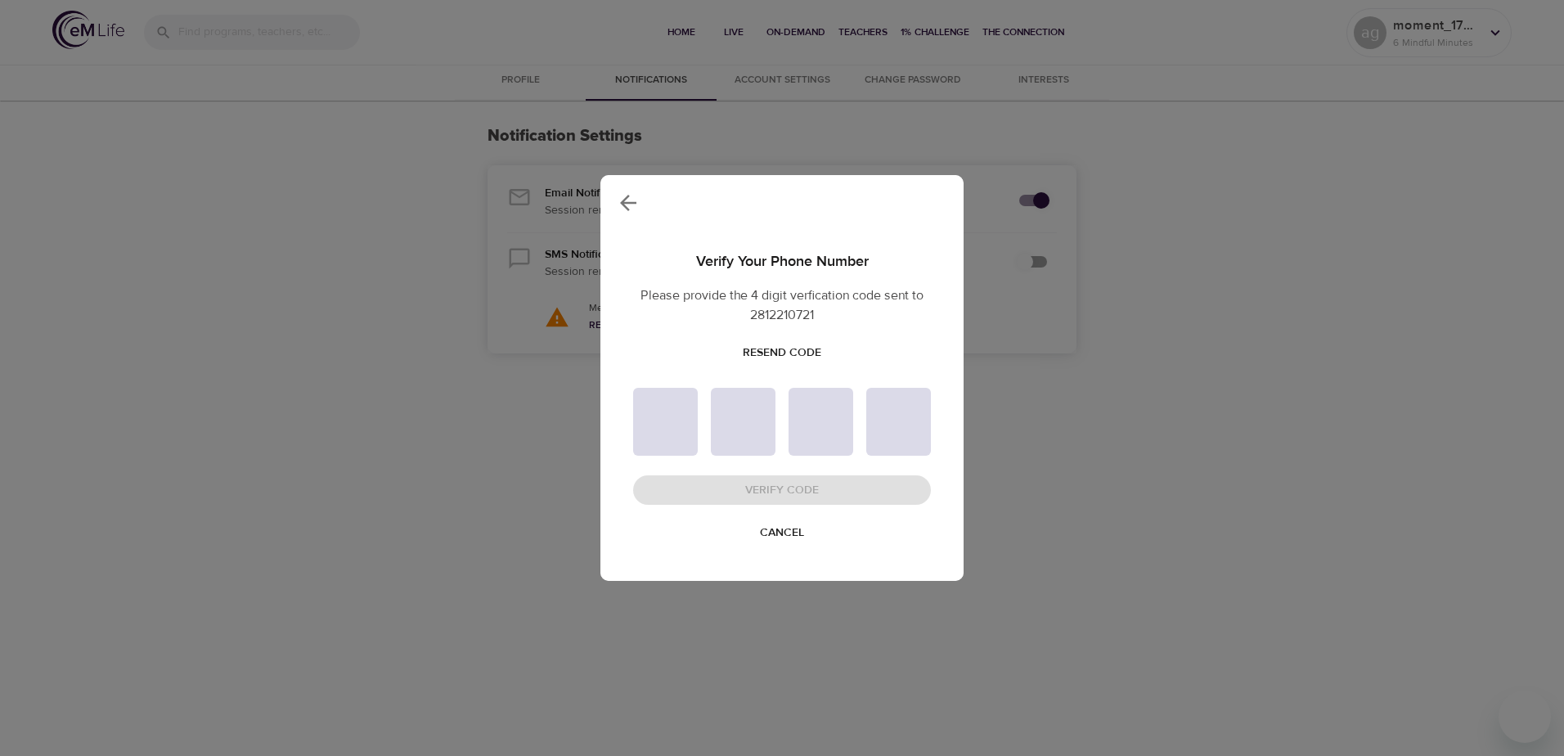
click at [631, 198] on icon "button" at bounding box center [628, 203] width 25 height 25
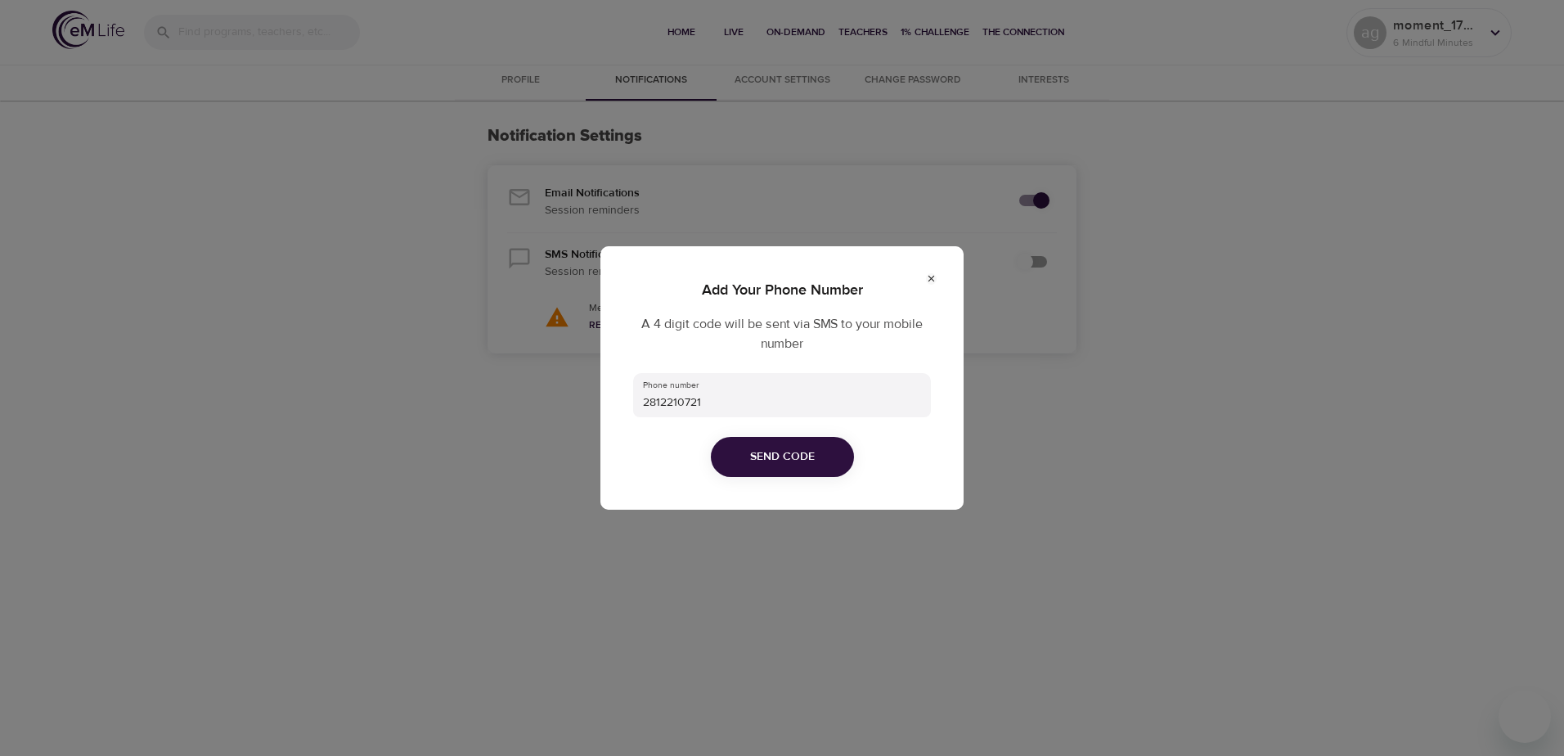
click at [932, 277] on icon at bounding box center [931, 279] width 7 height 7
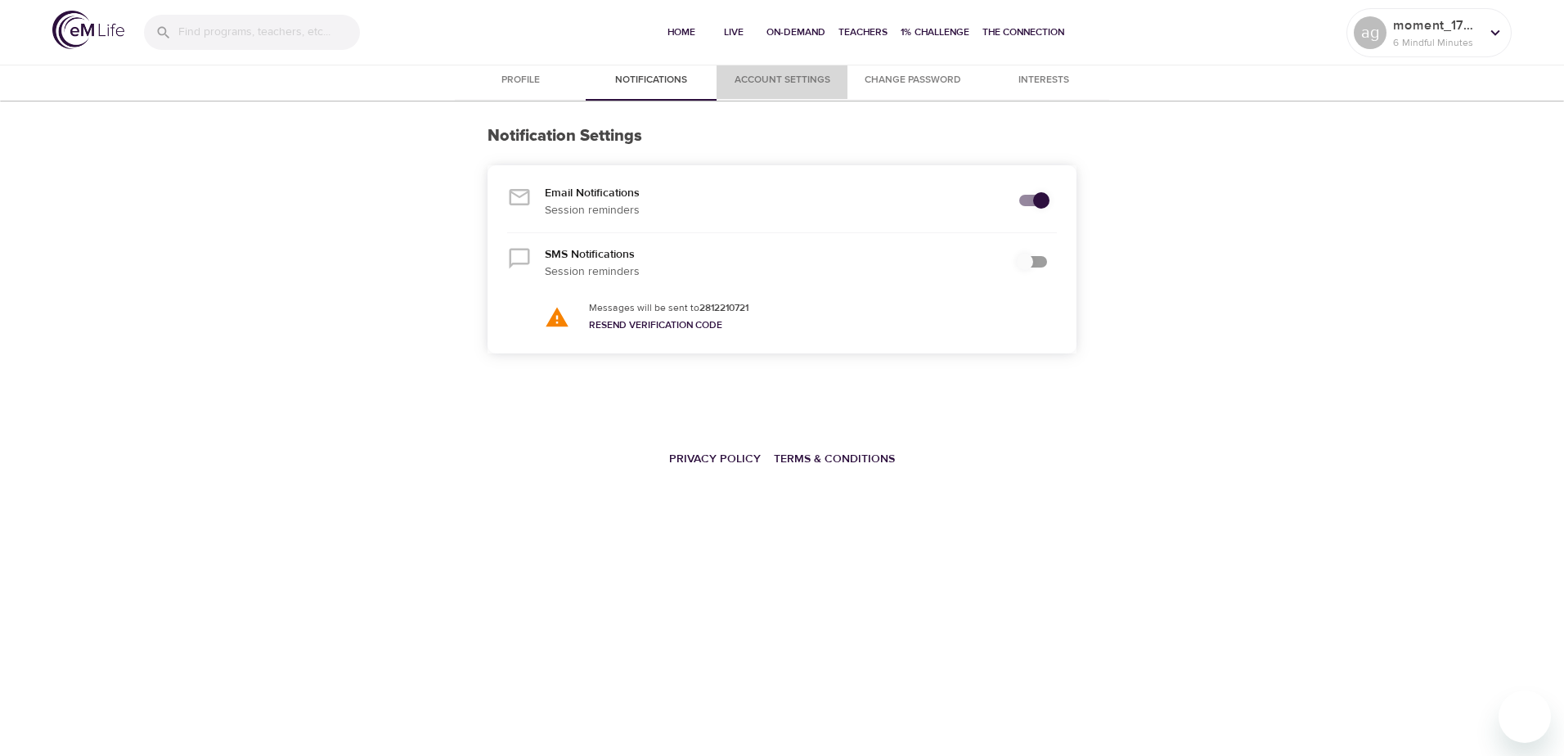
click at [774, 78] on span "Account Settings" at bounding box center [781, 80] width 111 height 17
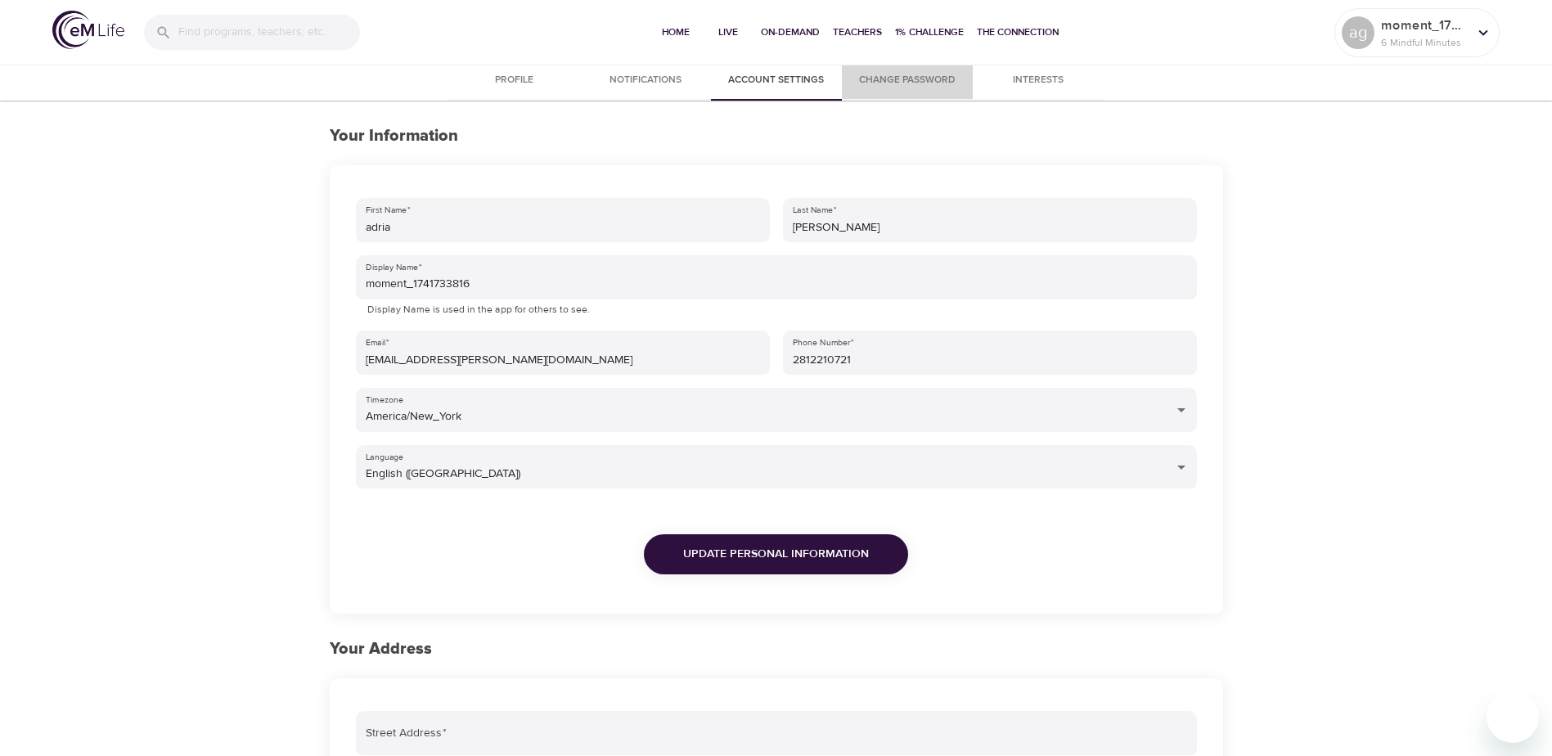
click at [905, 75] on span "Change Password" at bounding box center [906, 80] width 111 height 17
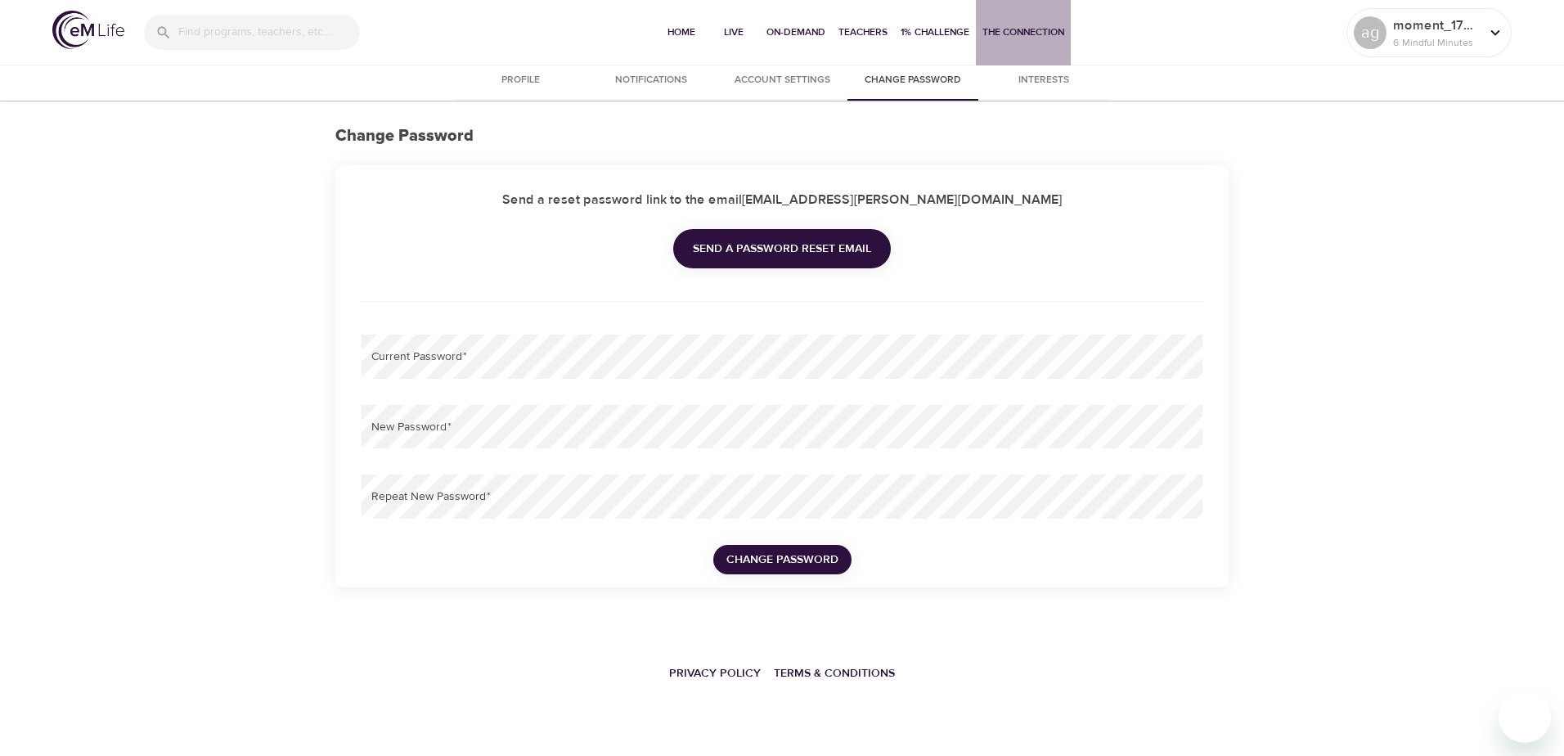
click at [1035, 34] on span "The Connection" at bounding box center [1023, 32] width 82 height 17
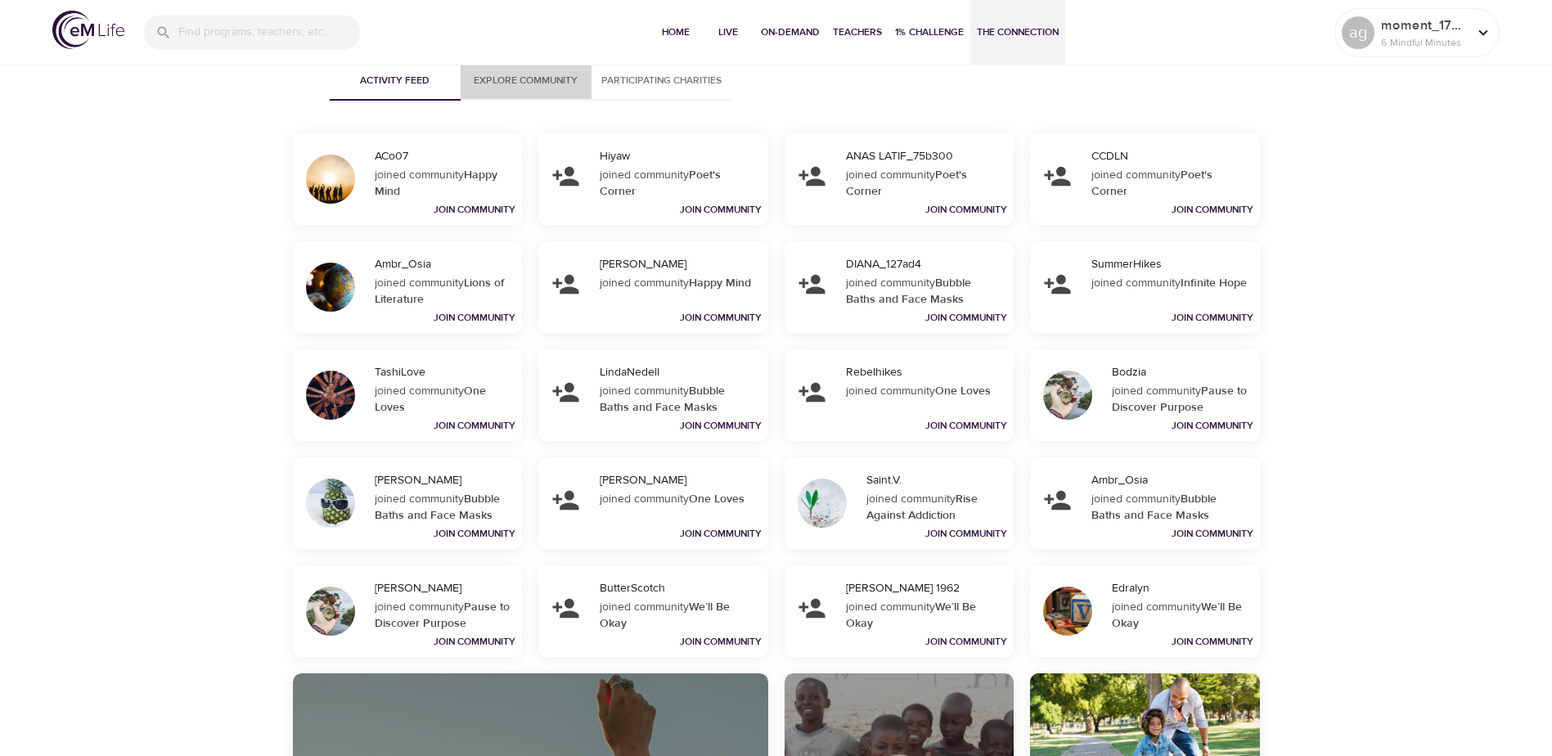
click at [533, 72] on span "Explore Community" at bounding box center [525, 80] width 111 height 17
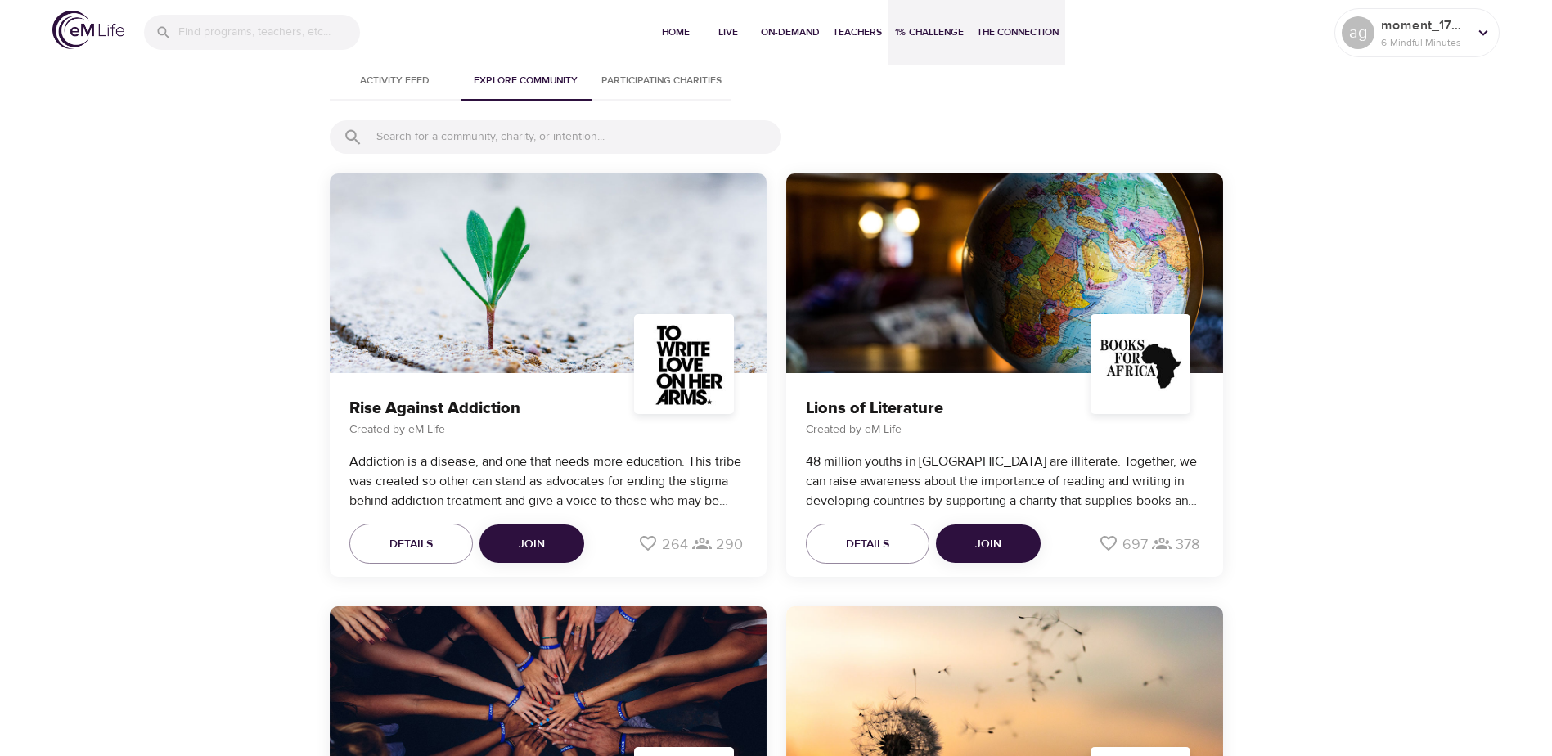
click at [923, 34] on span "1% Challenge" at bounding box center [929, 32] width 69 height 17
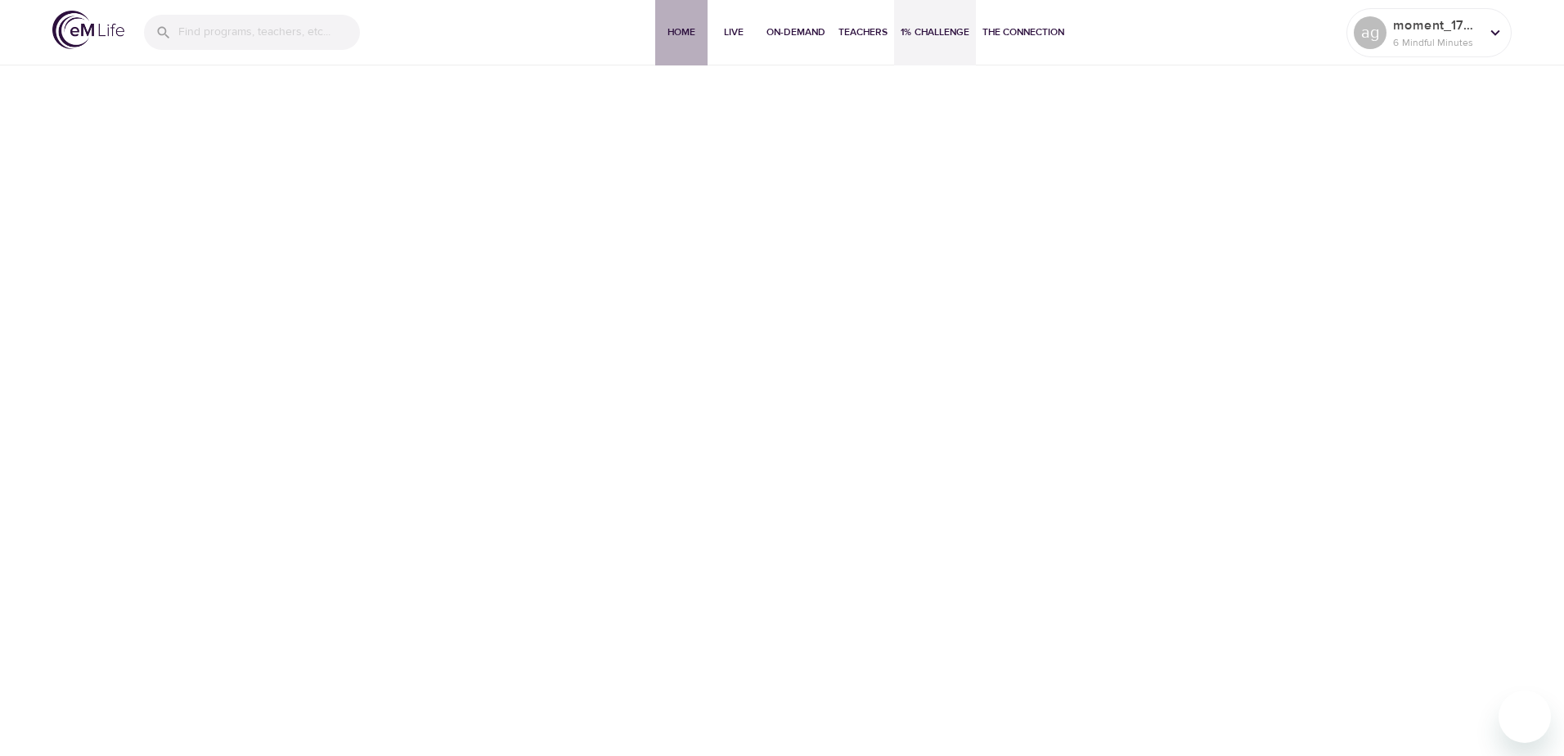
click at [690, 32] on span "Home" at bounding box center [681, 32] width 39 height 17
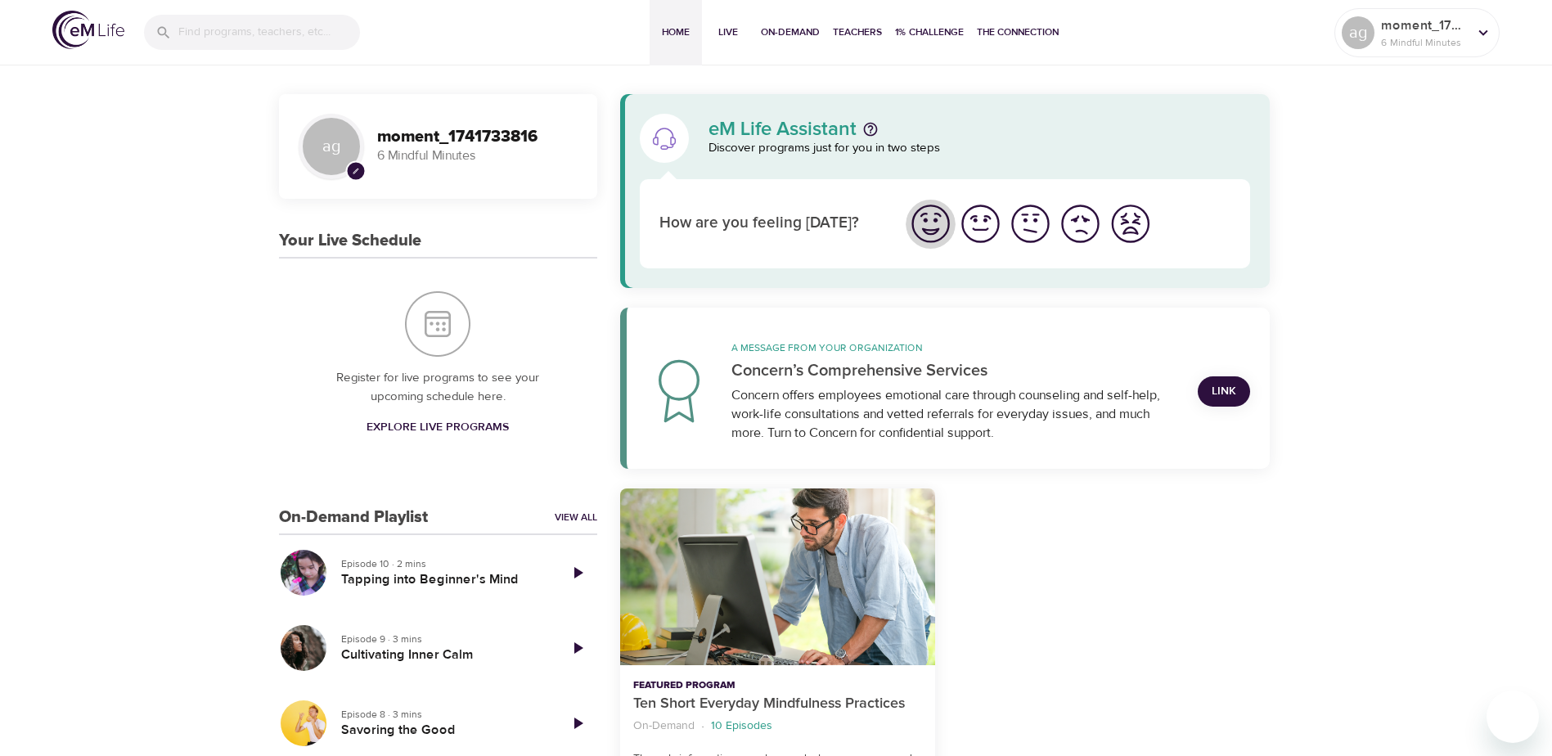
click at [938, 221] on img "I'm feeling great" at bounding box center [930, 223] width 45 height 45
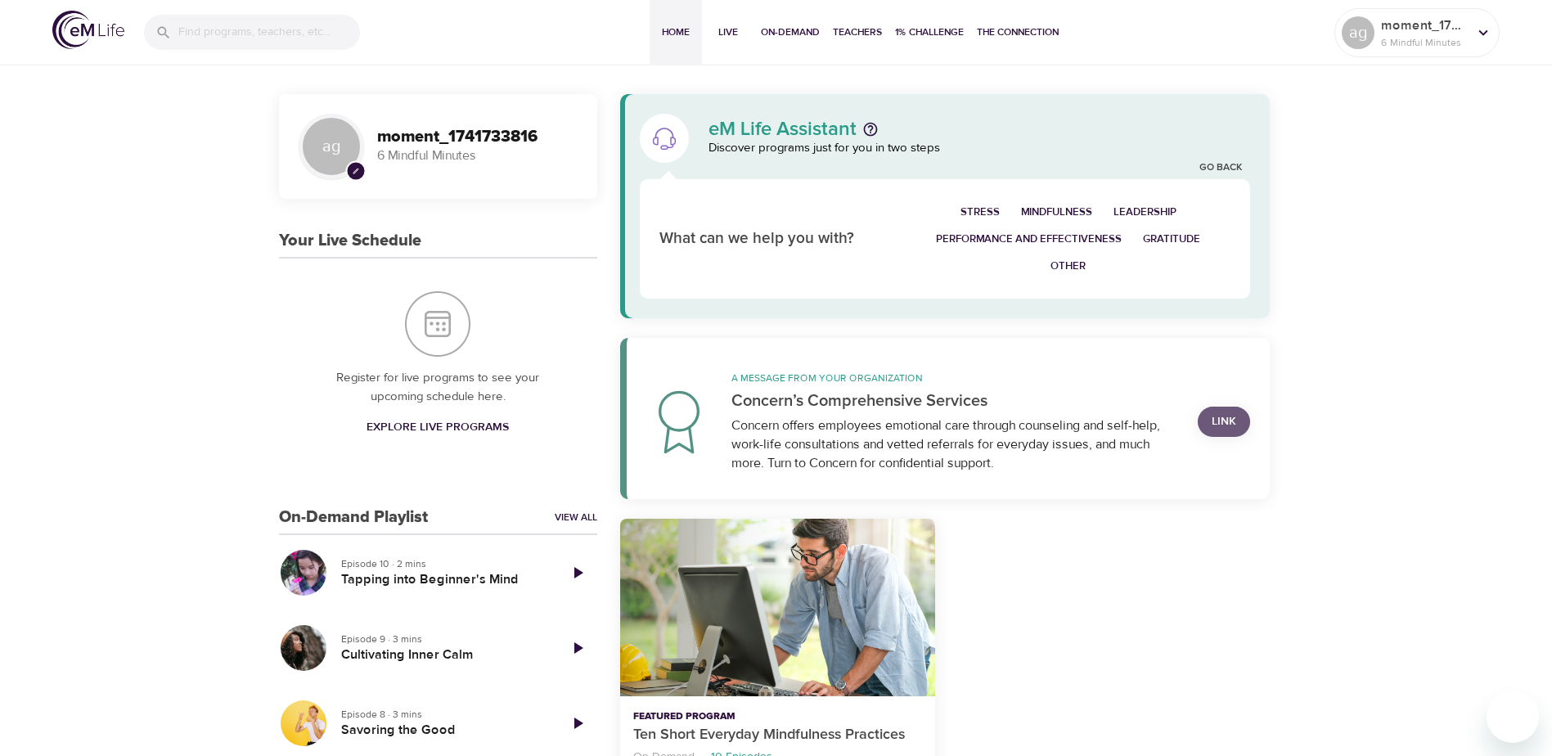
click at [1210, 420] on link "Link" at bounding box center [1223, 422] width 52 height 30
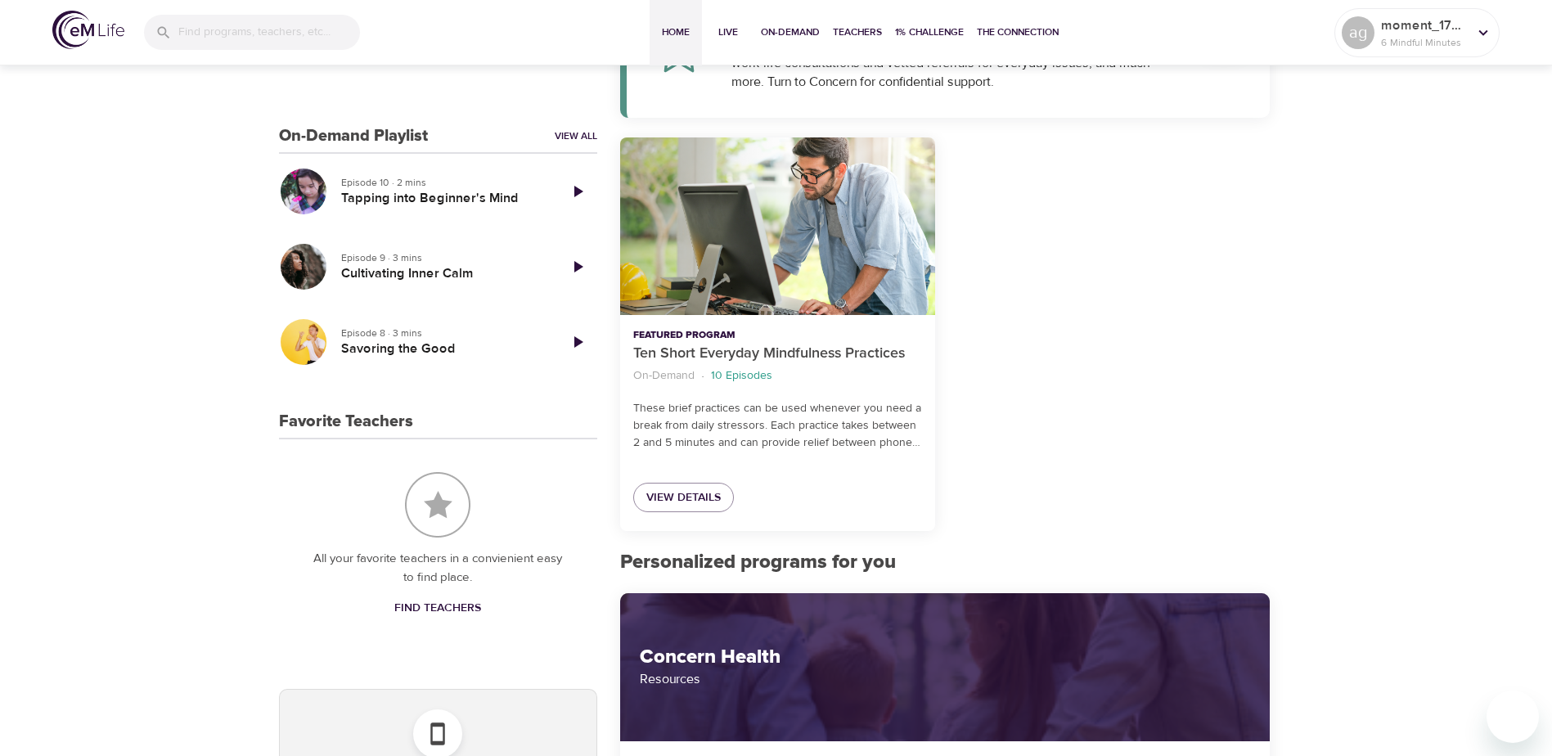
scroll to position [398, 0]
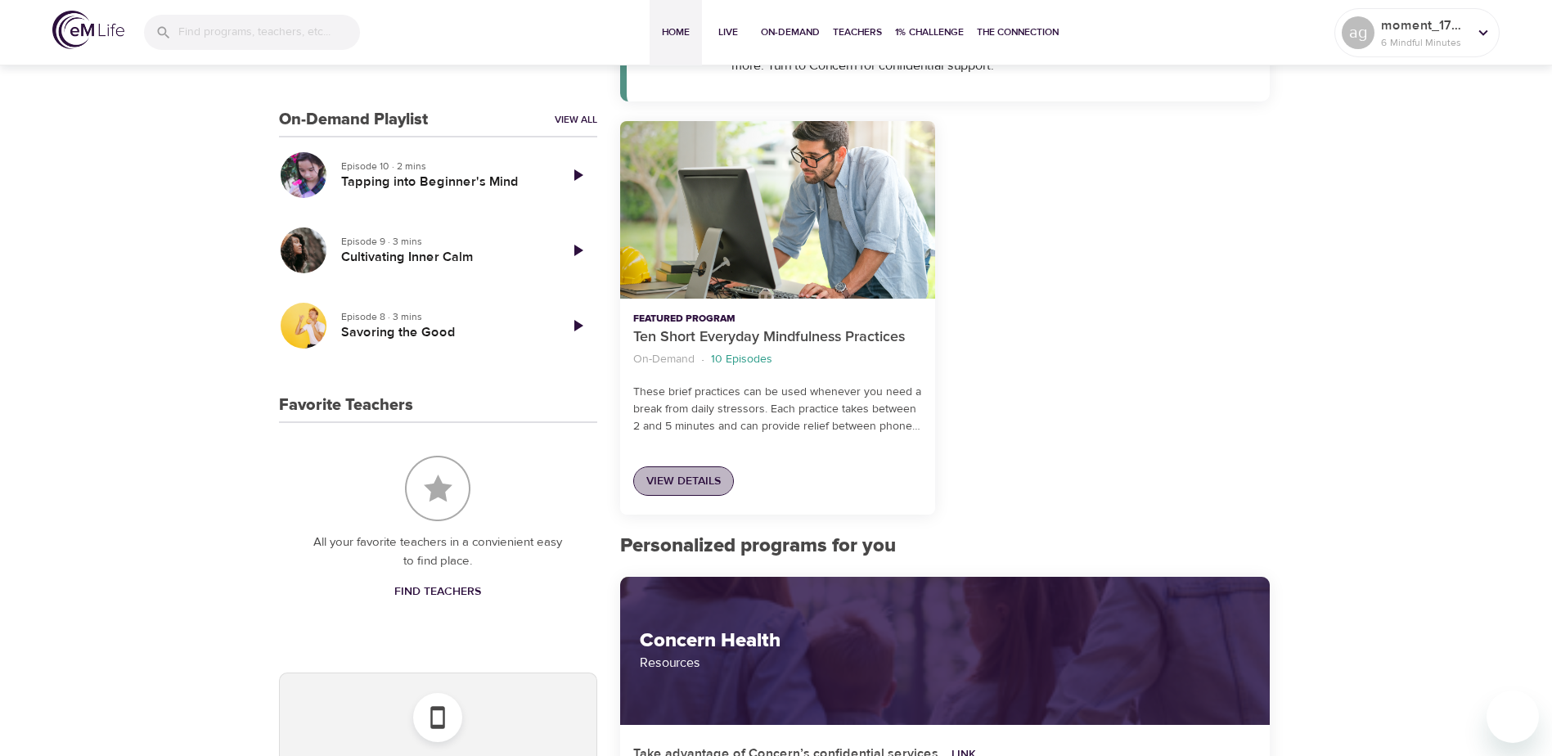
click at [685, 478] on span "View Details" at bounding box center [683, 481] width 74 height 20
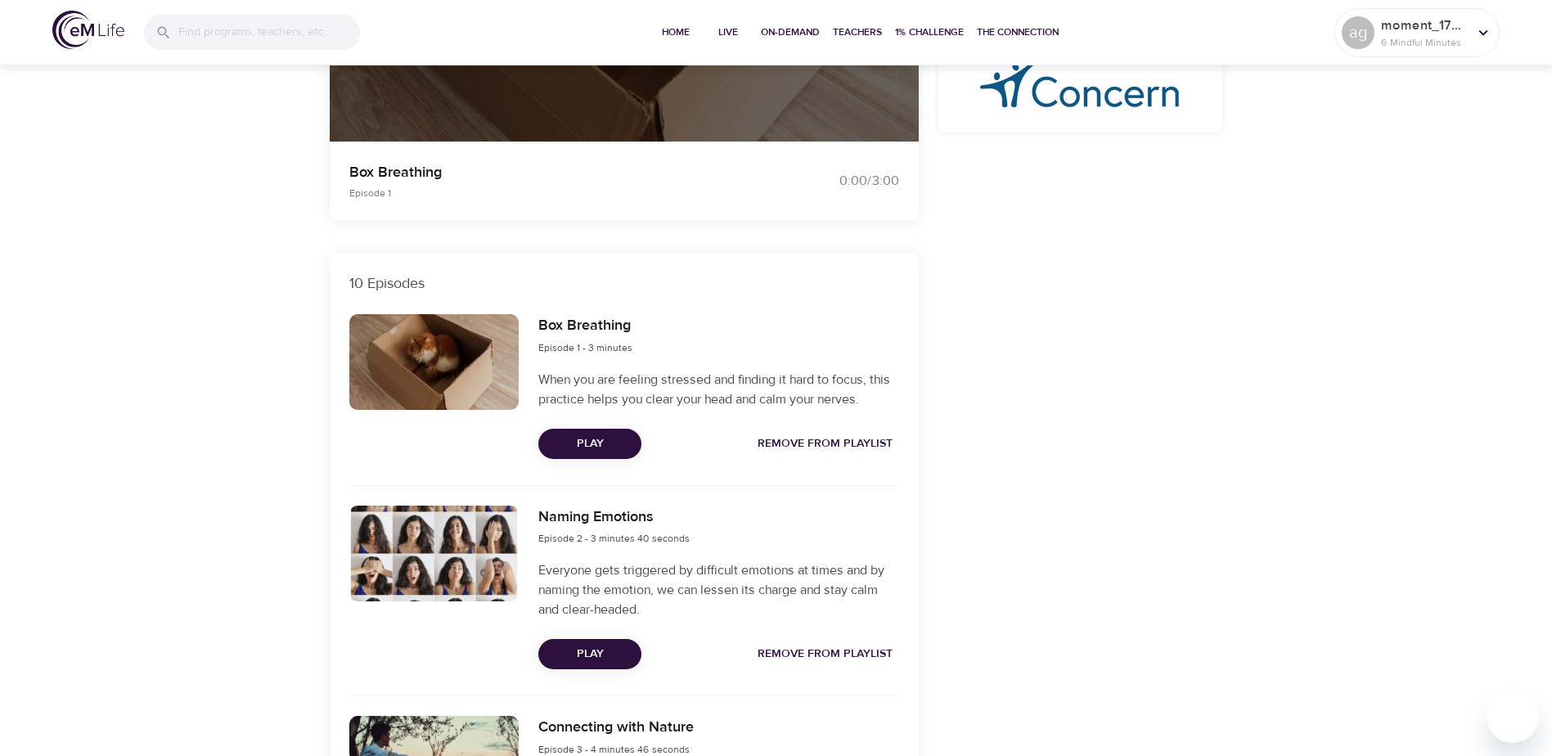
scroll to position [396, 0]
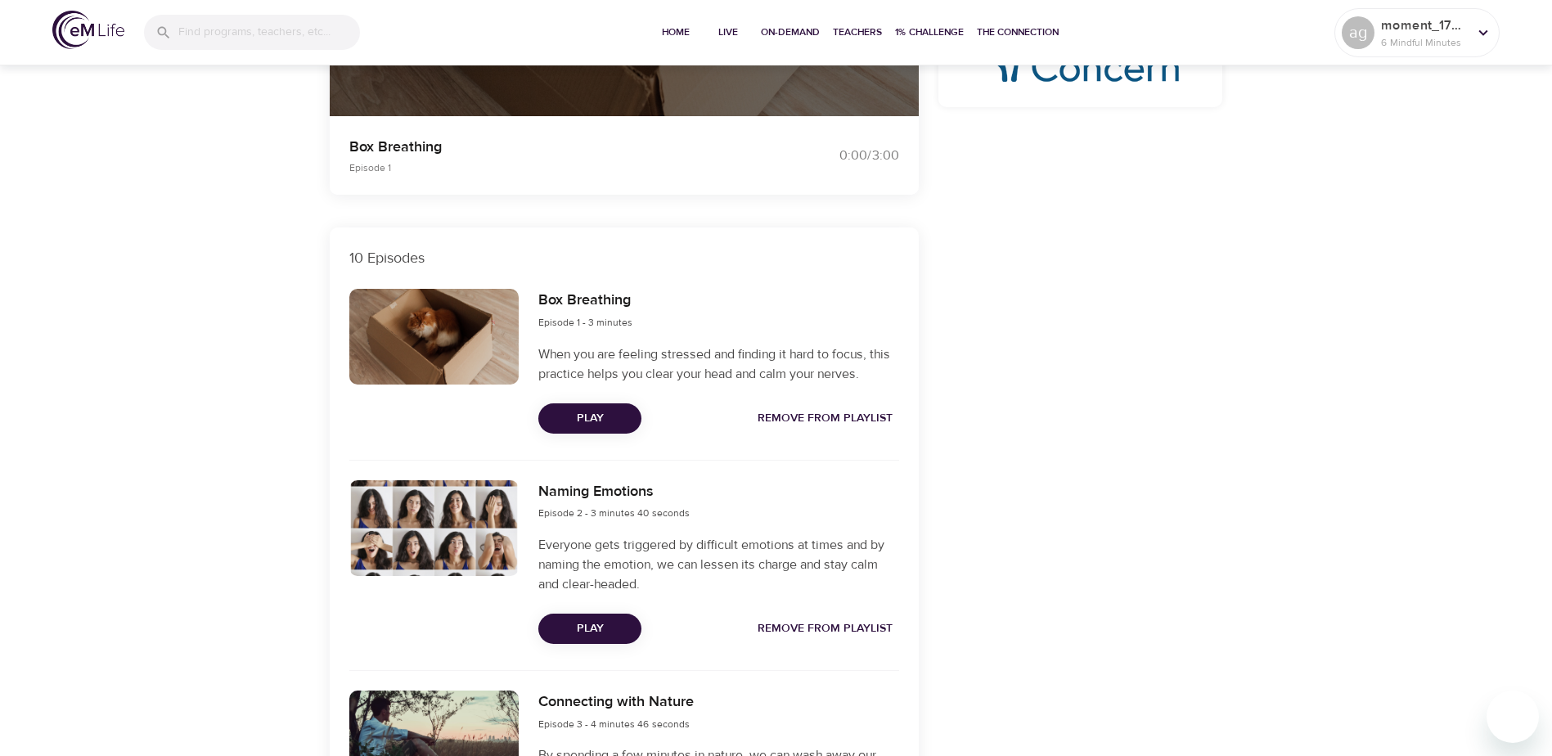
click at [578, 620] on span "Play" at bounding box center [589, 628] width 77 height 20
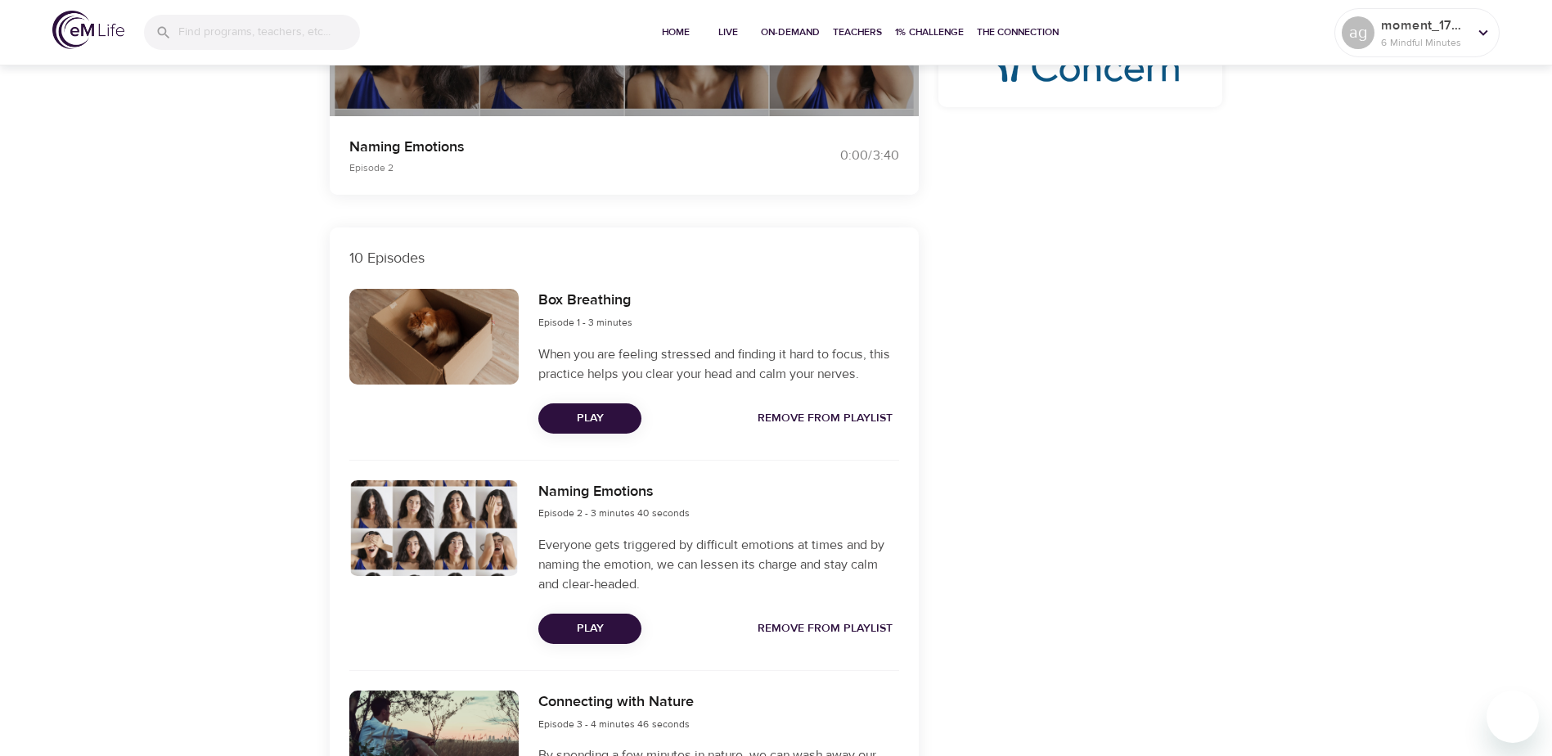
scroll to position [0, 0]
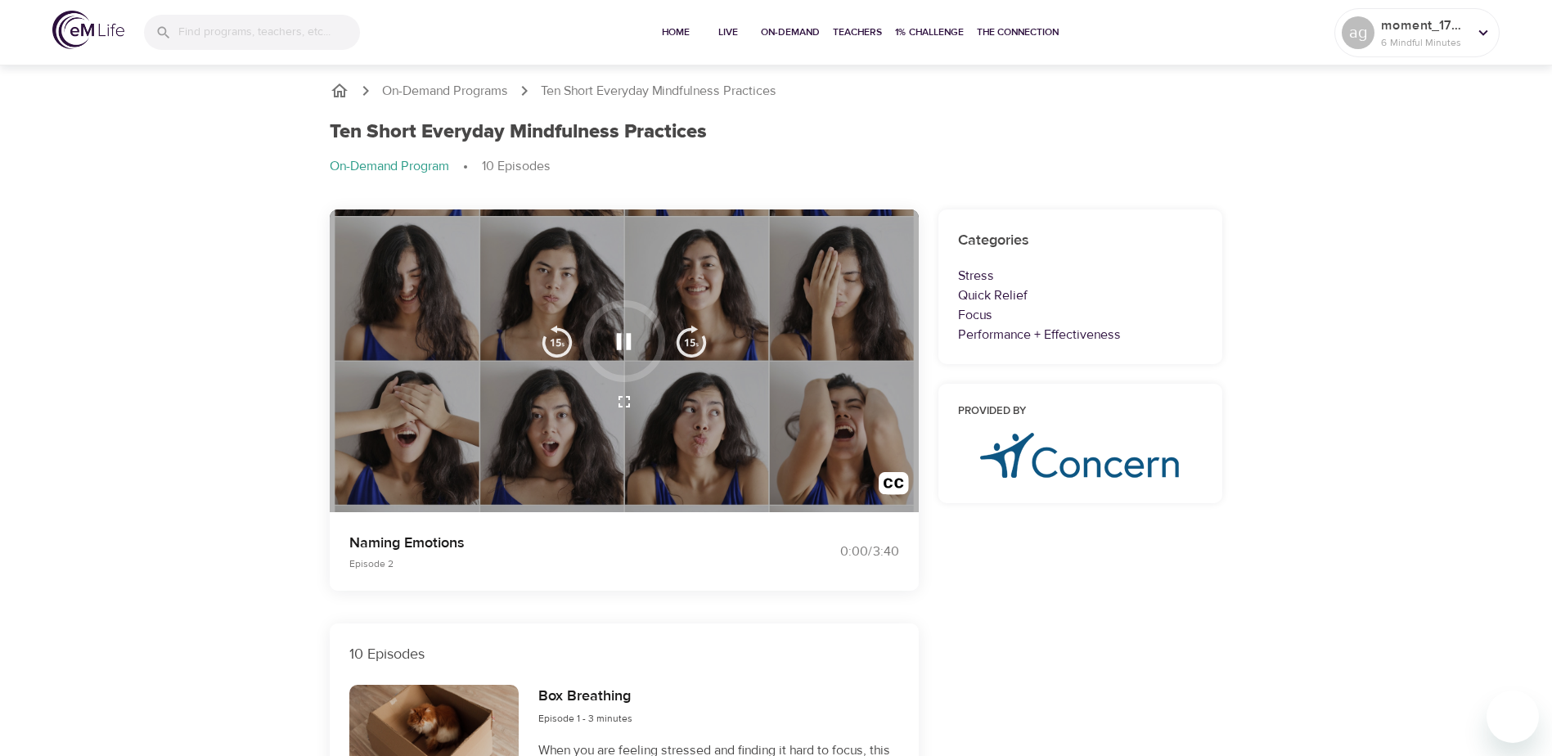
click at [626, 336] on icon "button" at bounding box center [623, 341] width 29 height 29
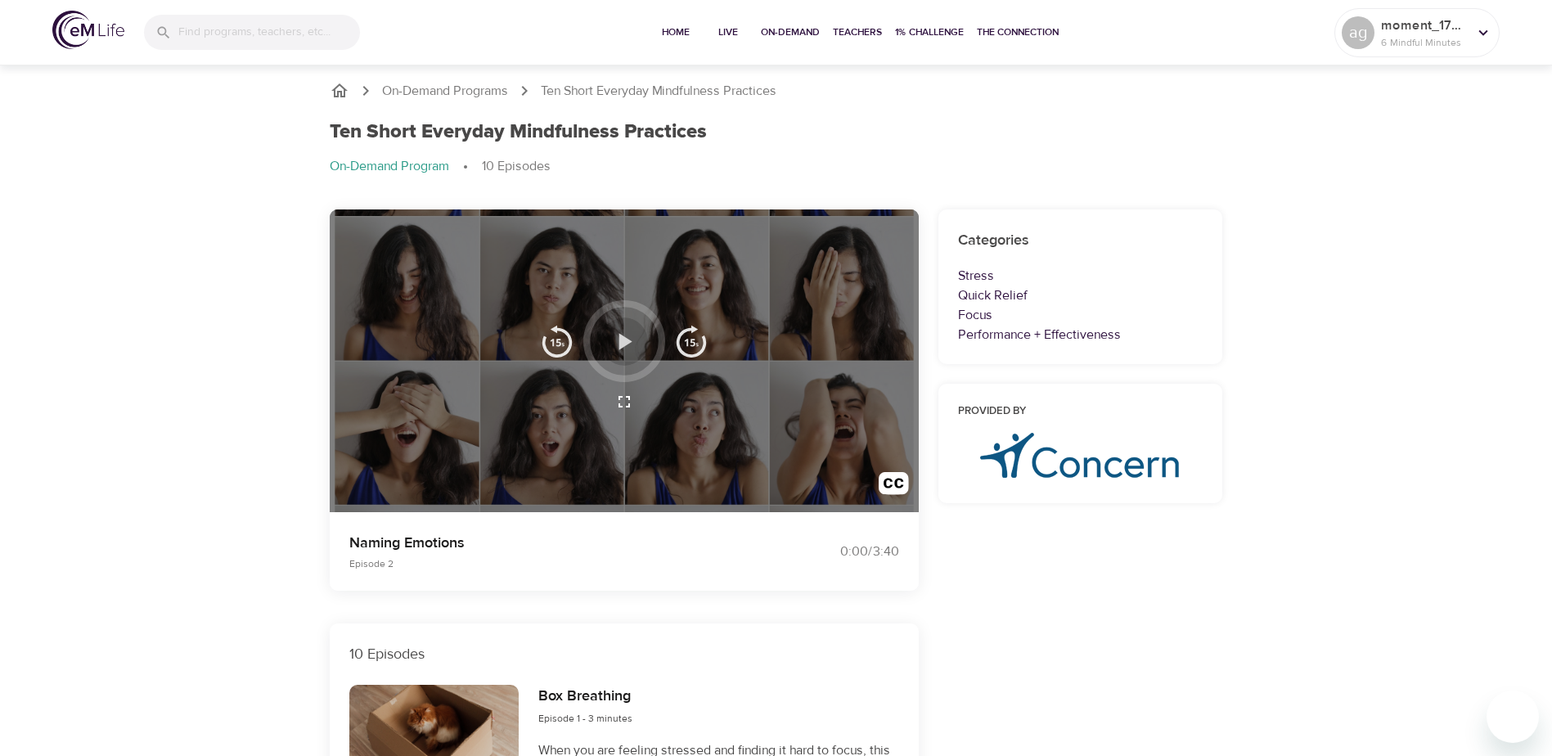
click at [631, 339] on icon "button" at bounding box center [623, 341] width 29 height 29
